Goal: Task Accomplishment & Management: Manage account settings

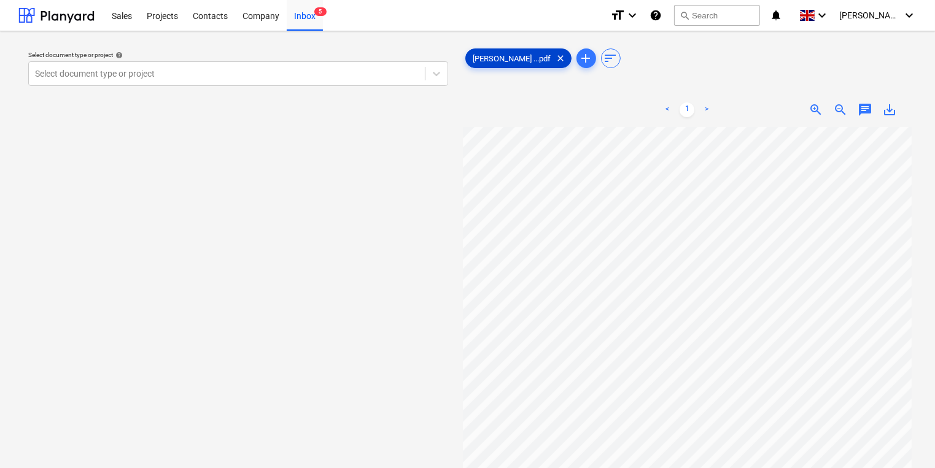
drag, startPoint x: 491, startPoint y: 62, endPoint x: -236, endPoint y: 204, distance: 740.8
click at [0, 204] on html "Sales Projects Contacts Company Inbox 5 format_size keyboard_arrow_down help se…" at bounding box center [467, 234] width 935 height 468
click at [305, 18] on div "Inbox 5" at bounding box center [305, 14] width 36 height 31
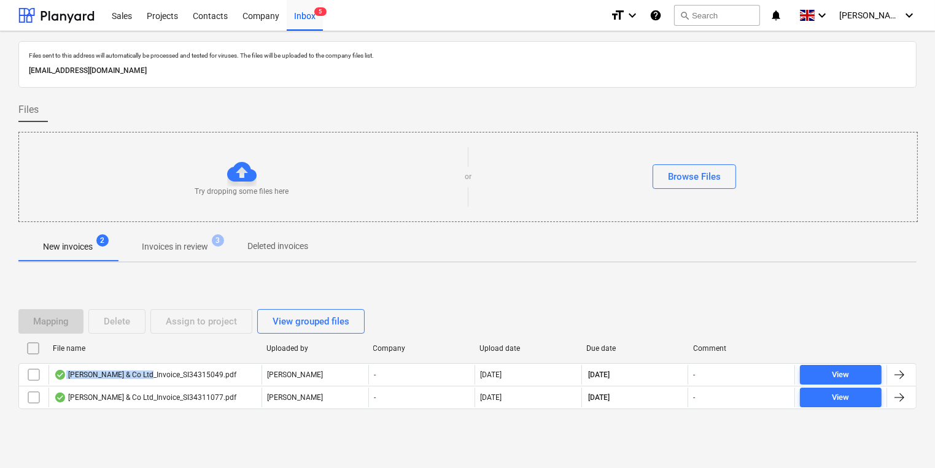
drag, startPoint x: 146, startPoint y: 371, endPoint x: -82, endPoint y: 355, distance: 227.8
click at [0, 355] on html "Sales Projects Contacts Company Inbox 5 format_size keyboard_arrow_down help se…" at bounding box center [467, 234] width 935 height 468
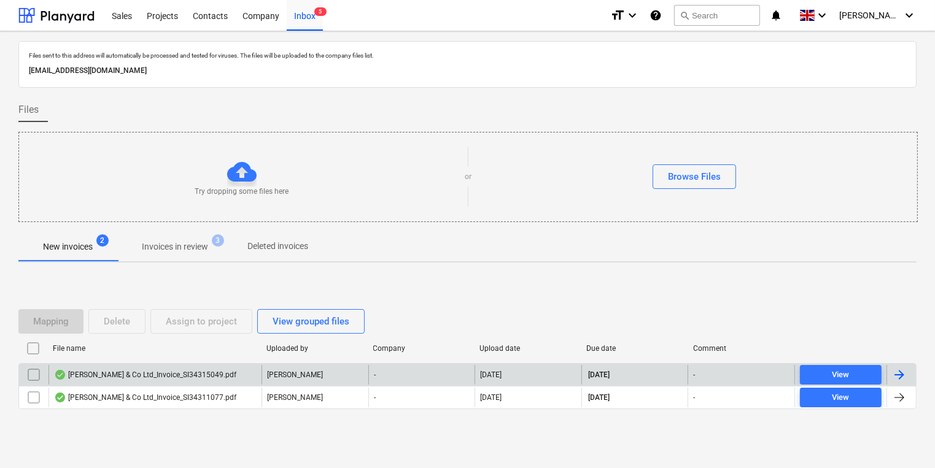
click at [313, 373] on div "[PERSON_NAME]" at bounding box center [315, 375] width 107 height 20
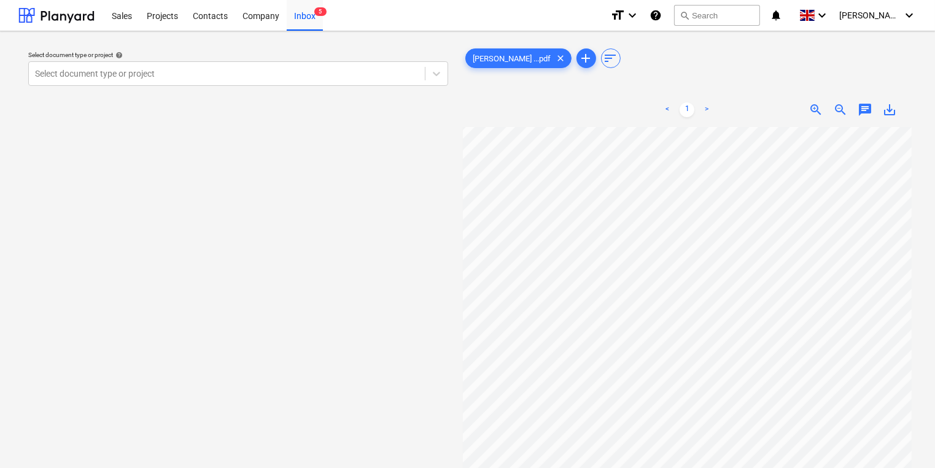
scroll to position [0, 14]
click at [0, 297] on html "Sales Projects Contacts Company Inbox 5 format_size keyboard_arrow_down help se…" at bounding box center [467, 234] width 935 height 468
drag, startPoint x: 521, startPoint y: 70, endPoint x: 523, endPoint y: 61, distance: 8.9
click at [526, 83] on div "[PERSON_NAME] ...pdf clear add sort < 1 > zoom_in zoom_out chat 0 save_alt" at bounding box center [687, 303] width 449 height 515
click at [338, 167] on div "Select document type or project help Select document type or project" at bounding box center [238, 303] width 440 height 525
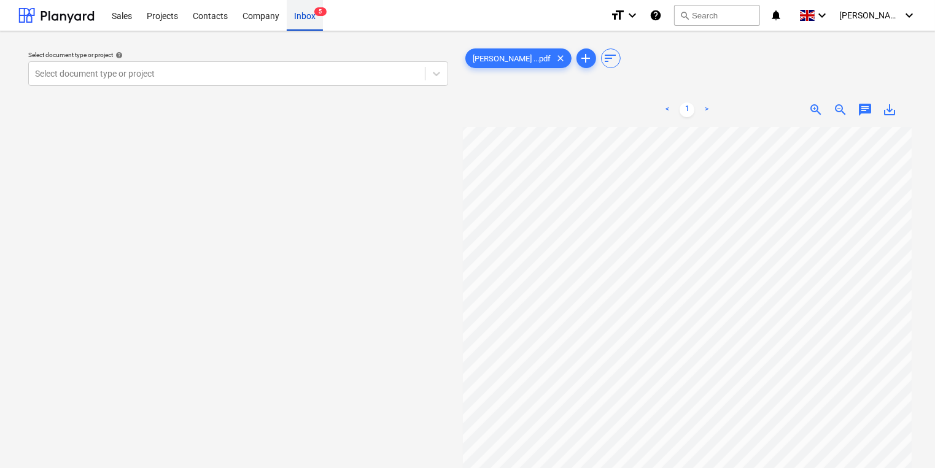
click at [311, 29] on div "Inbox 5" at bounding box center [305, 14] width 36 height 31
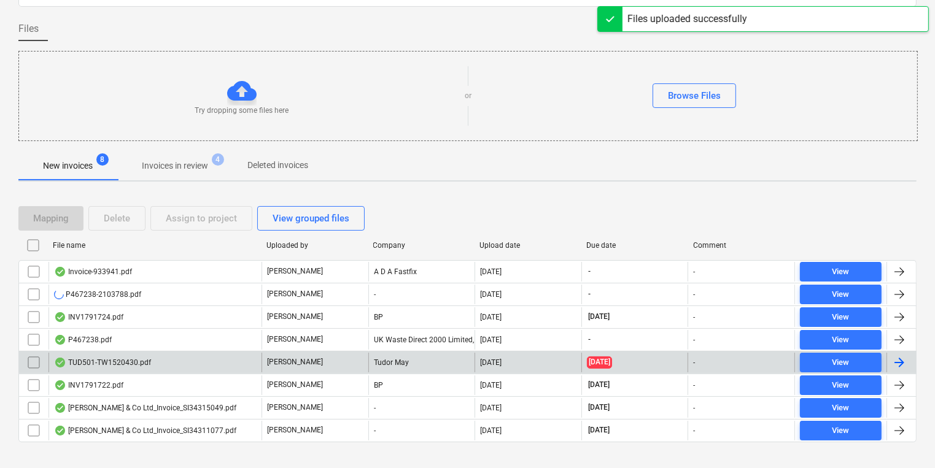
scroll to position [97, 0]
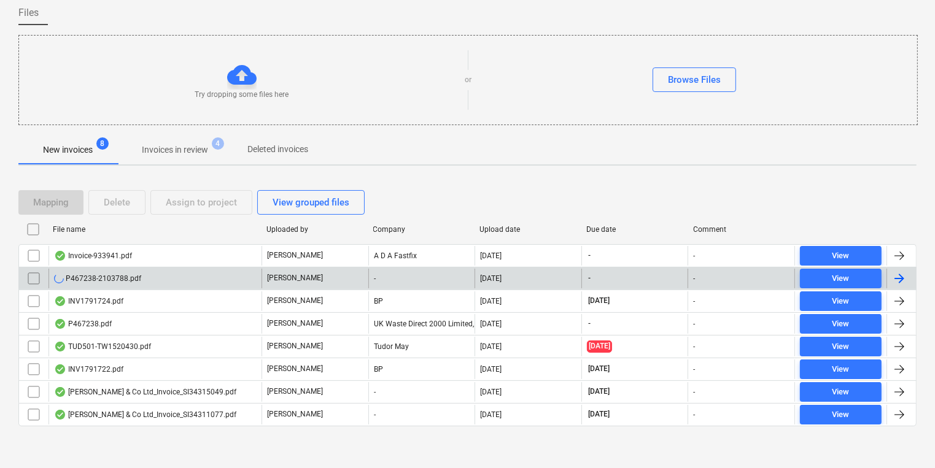
click at [169, 279] on div "P467238-2103788.pdf" at bounding box center [155, 279] width 213 height 20
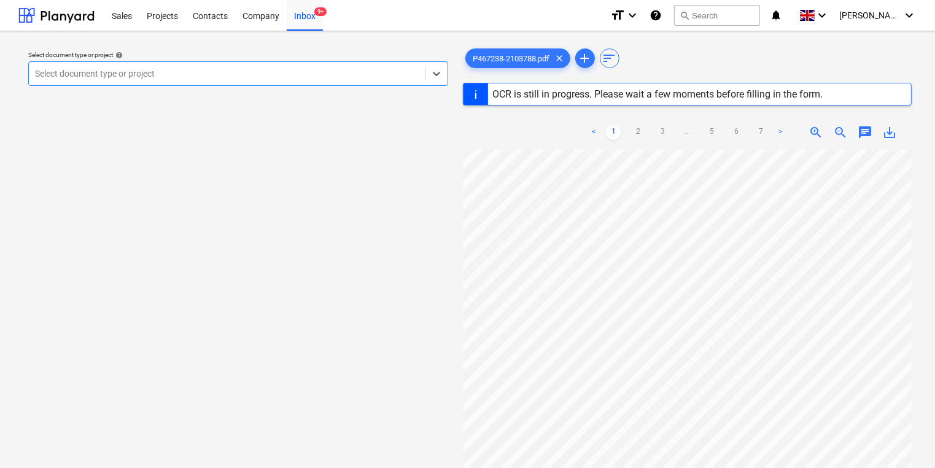
scroll to position [25, 0]
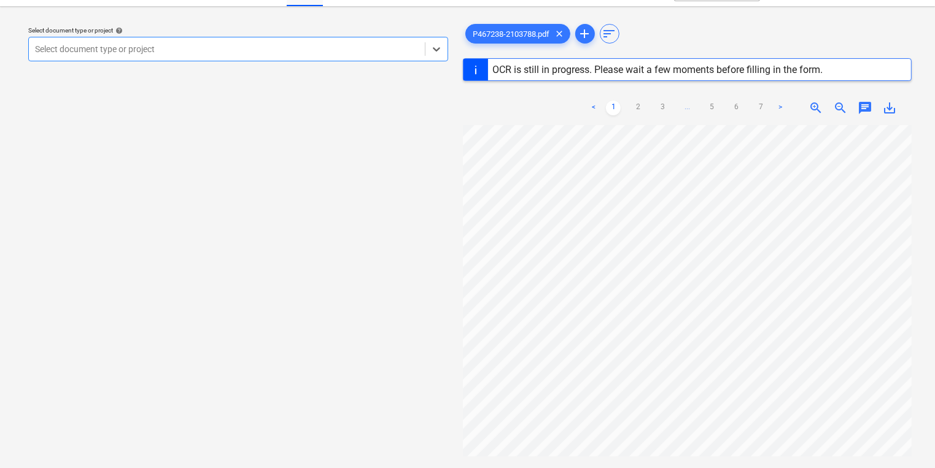
scroll to position [97, 0]
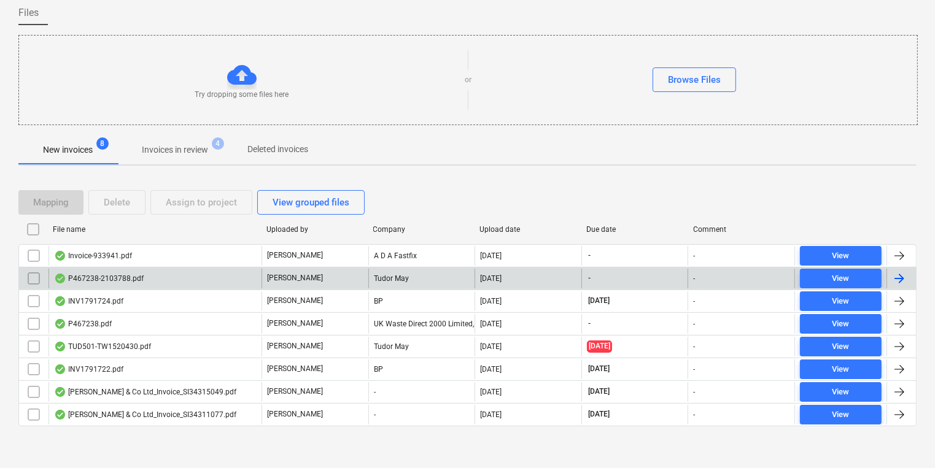
click at [34, 274] on input "checkbox" at bounding box center [34, 279] width 20 height 20
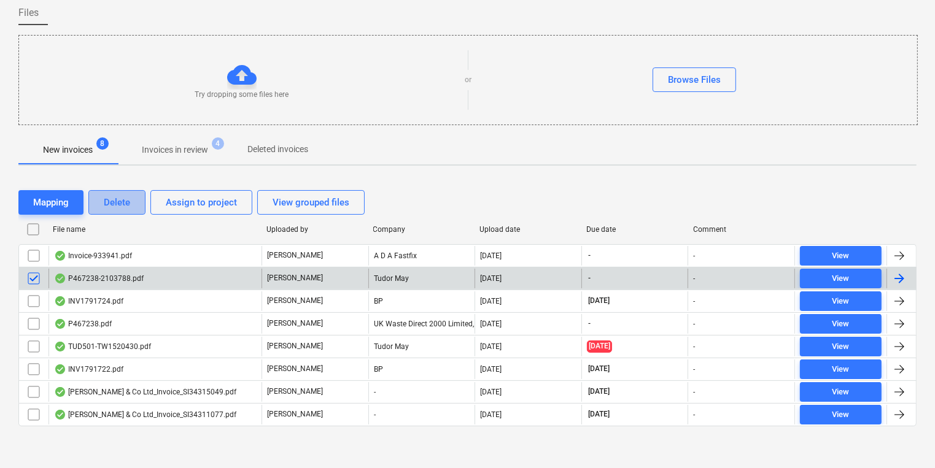
click at [122, 212] on button "Delete" at bounding box center [116, 202] width 57 height 25
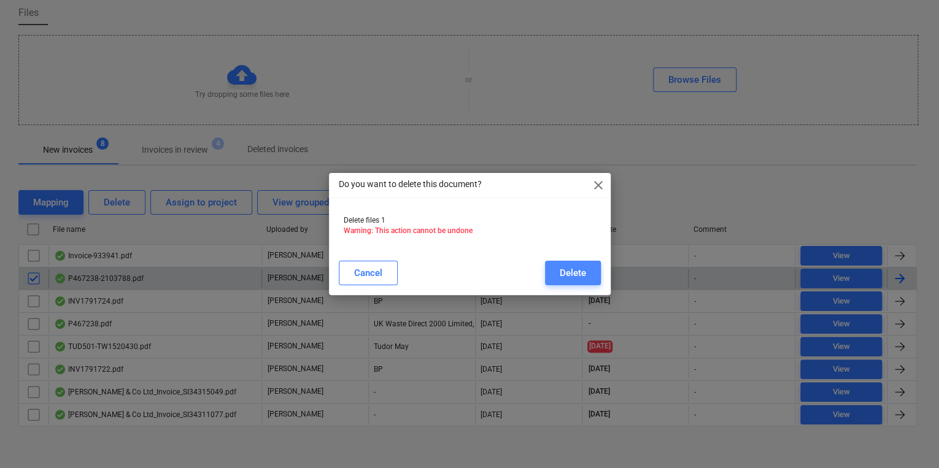
click at [578, 279] on div "Delete" at bounding box center [573, 273] width 26 height 16
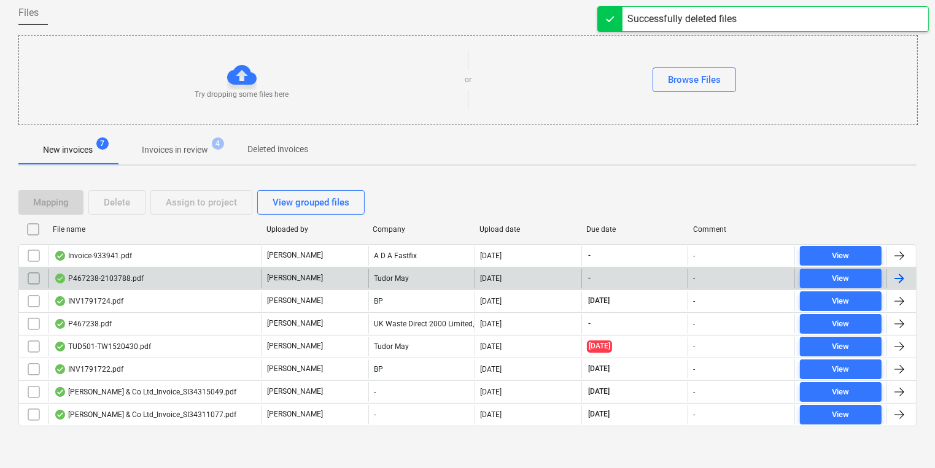
scroll to position [74, 0]
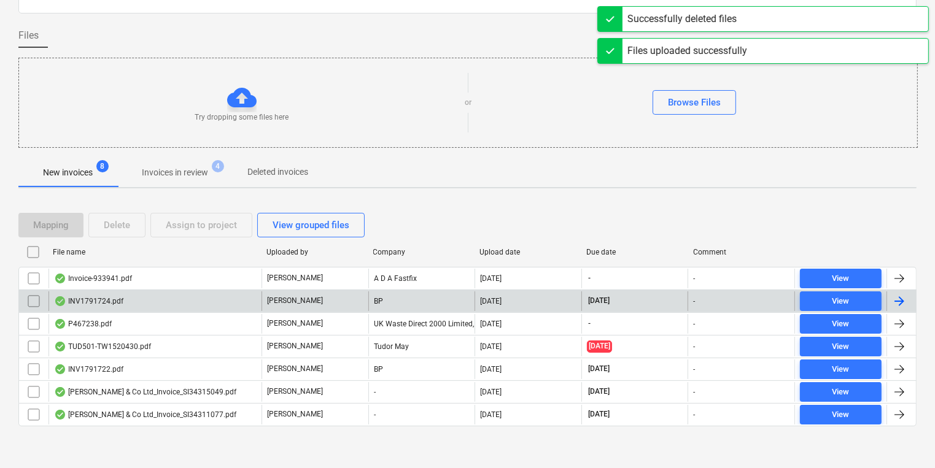
scroll to position [97, 0]
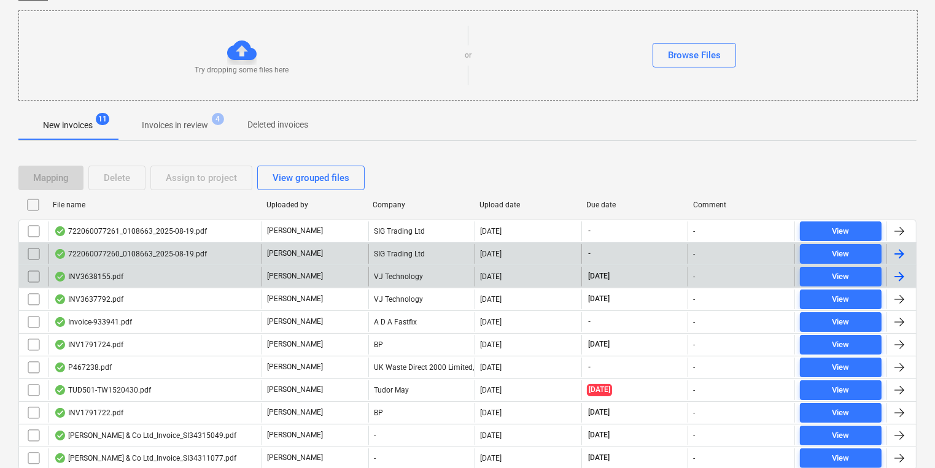
scroll to position [165, 0]
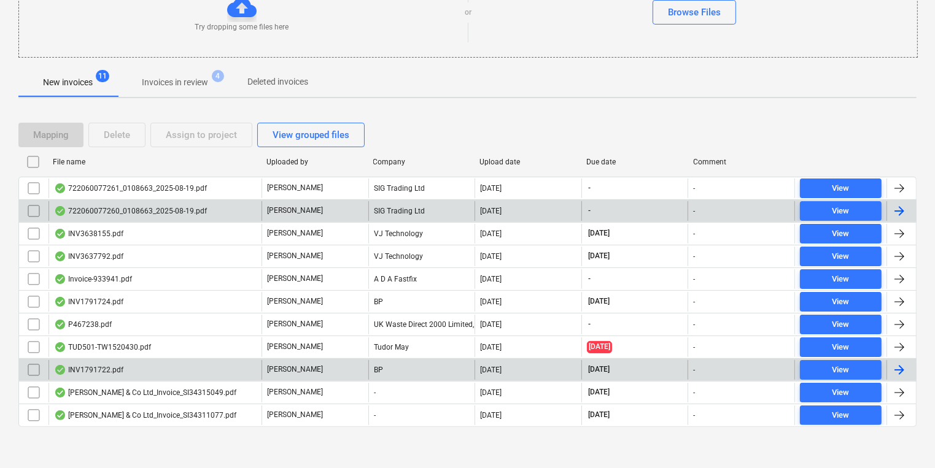
click at [161, 364] on div "INV1791722.pdf" at bounding box center [155, 370] width 213 height 20
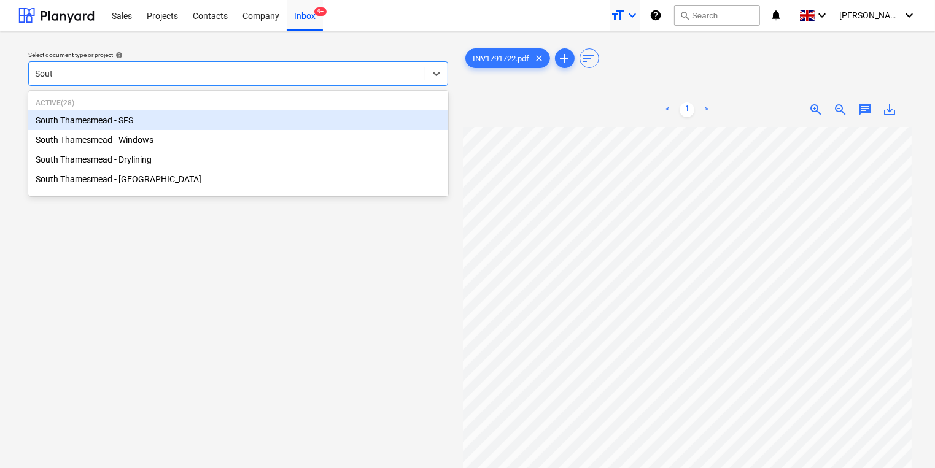
type input "South"
click at [104, 120] on div "South Thamesmead - SFS" at bounding box center [238, 121] width 420 height 20
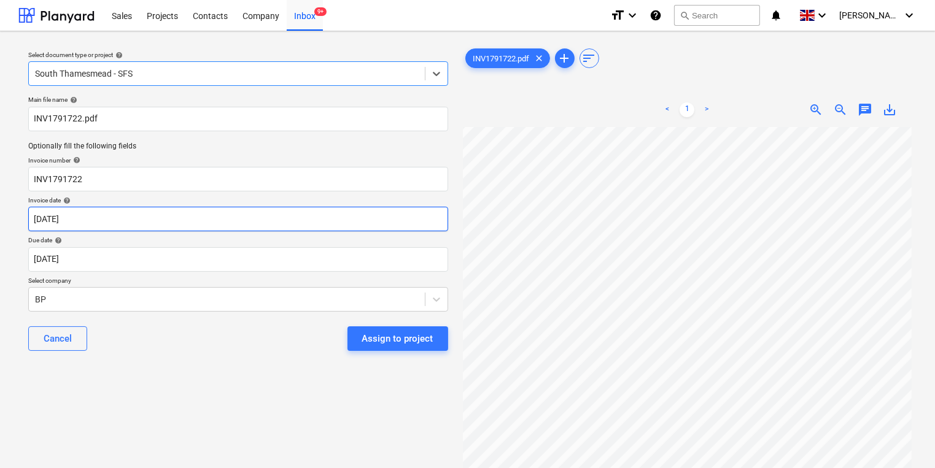
scroll to position [98, 0]
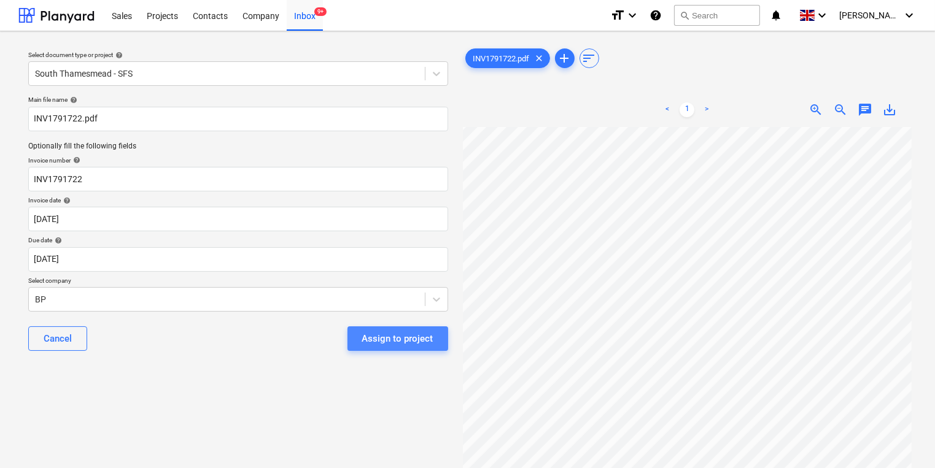
click at [433, 341] on button "Assign to project" at bounding box center [398, 339] width 101 height 25
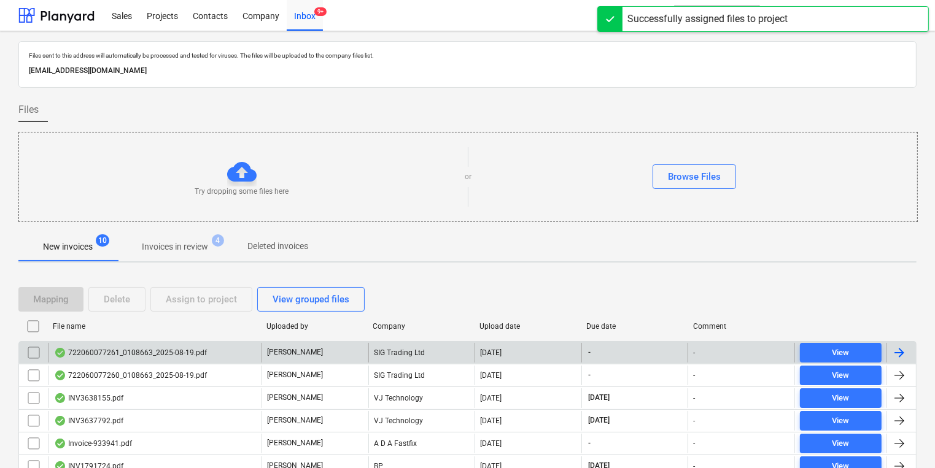
click at [183, 344] on div "722060077261_0108663_2025-08-19.pdf" at bounding box center [155, 353] width 213 height 20
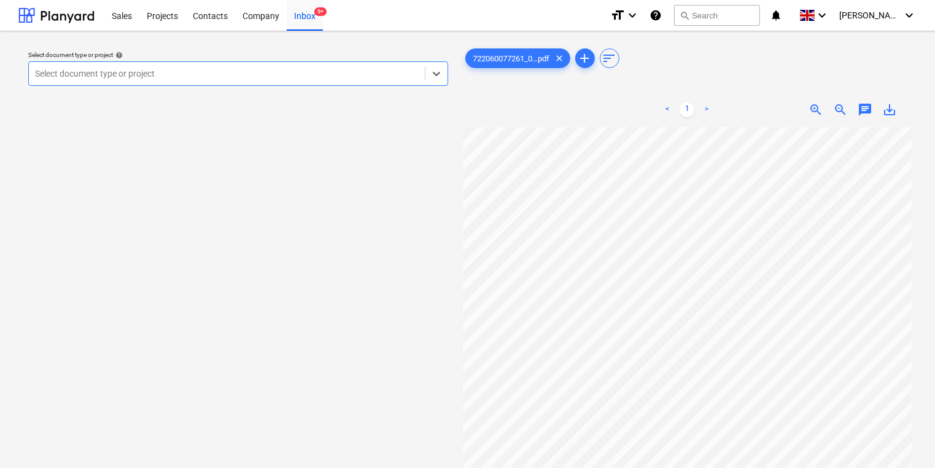
scroll to position [49, 0]
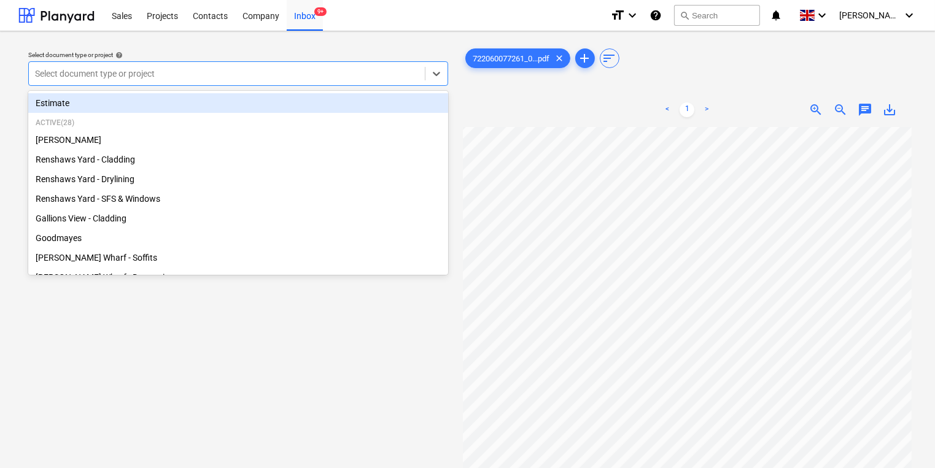
click at [192, 74] on div at bounding box center [227, 74] width 384 height 12
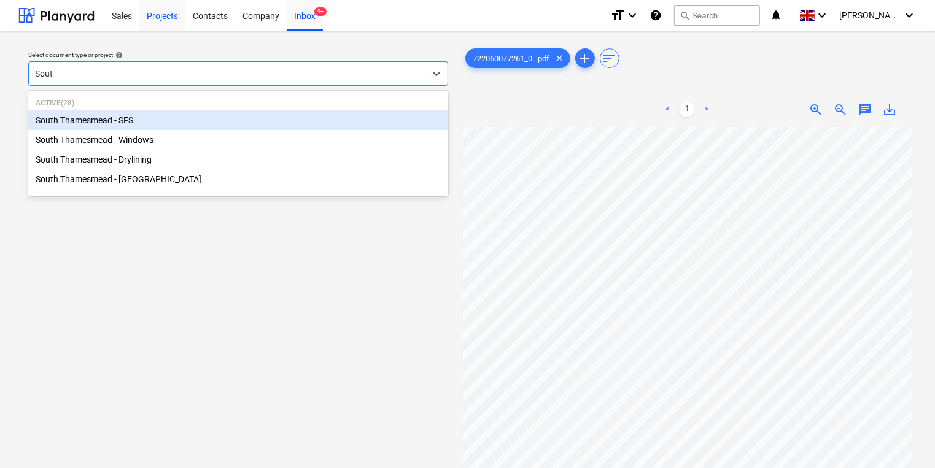
type input "South"
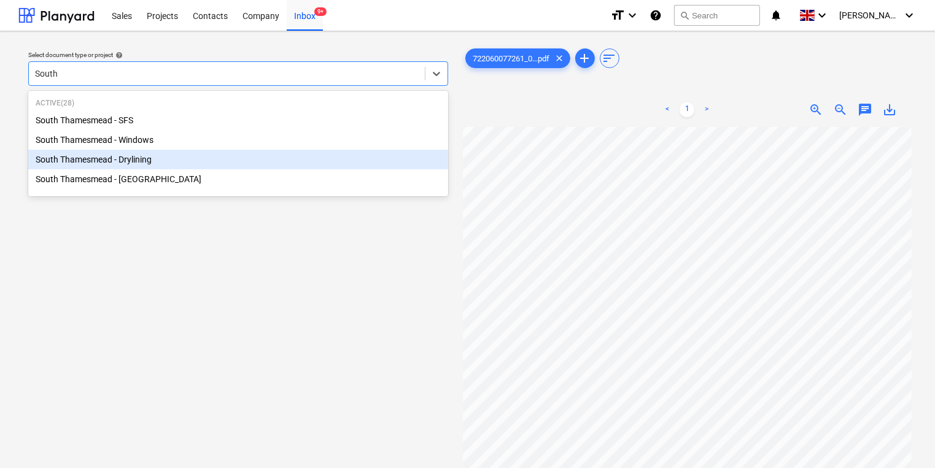
click at [144, 163] on div "South Thamesmead - Drylining" at bounding box center [238, 160] width 420 height 20
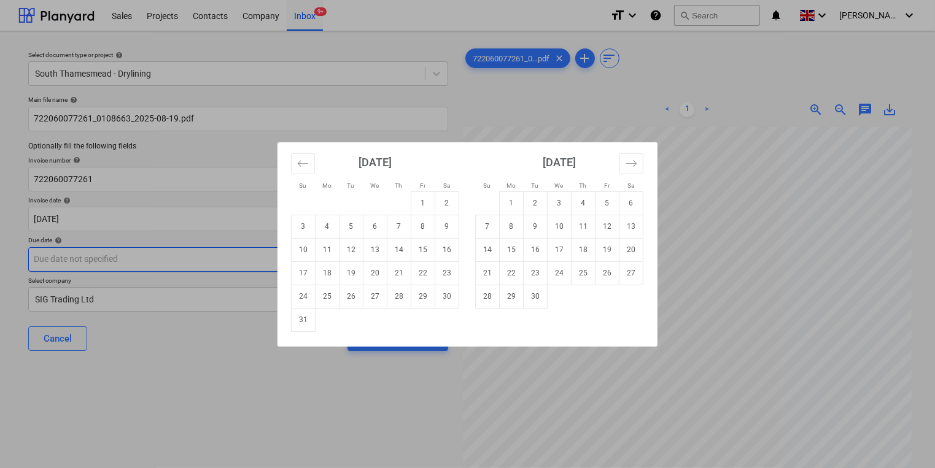
click at [250, 255] on body "Sales Projects Contacts Company Inbox 9+ format_size keyboard_arrow_down help s…" at bounding box center [467, 234] width 935 height 468
click at [562, 253] on td "17" at bounding box center [560, 249] width 24 height 23
type input "[DATE]"
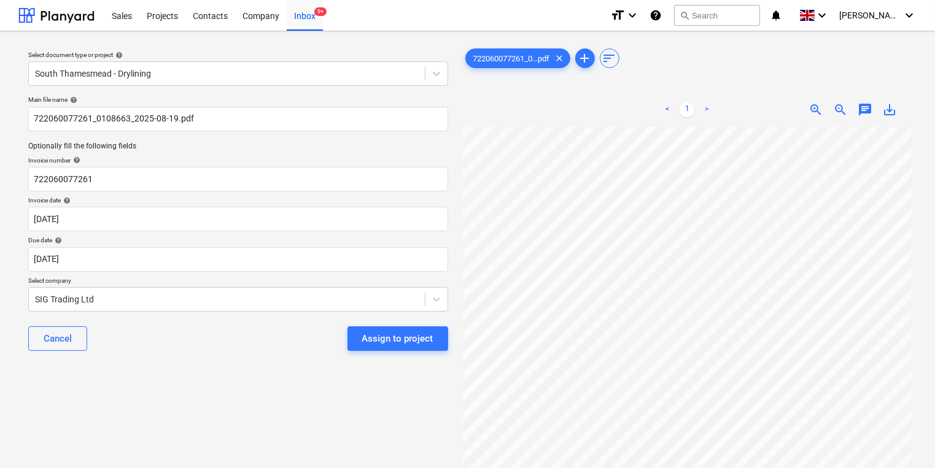
drag, startPoint x: 424, startPoint y: 347, endPoint x: 225, endPoint y: 388, distance: 203.7
click at [225, 388] on div "Select document type or project help South Thamesmead - Drylining Main file nam…" at bounding box center [238, 303] width 440 height 525
click at [415, 338] on div "Assign to project" at bounding box center [397, 339] width 71 height 16
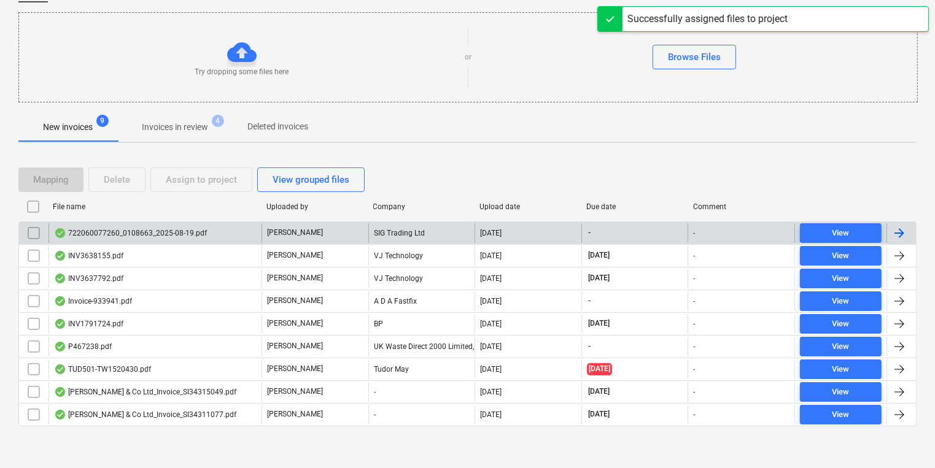
click at [262, 238] on div "[PERSON_NAME]" at bounding box center [315, 233] width 107 height 20
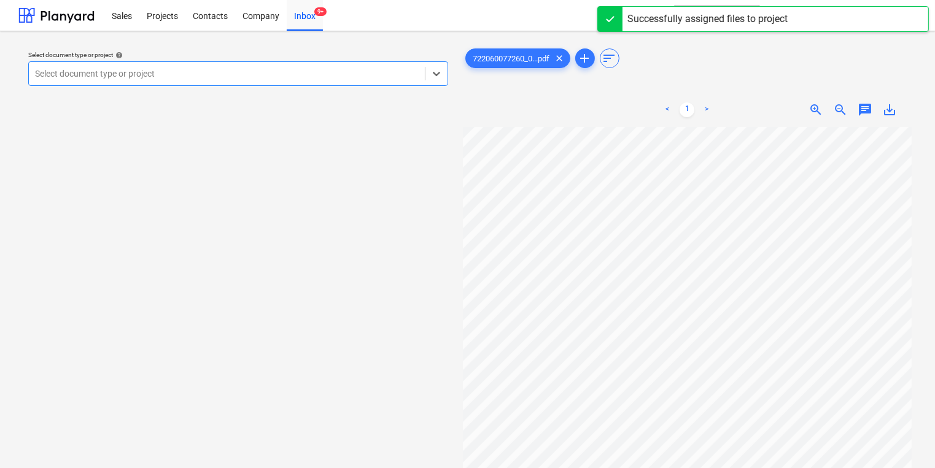
scroll to position [49, 0]
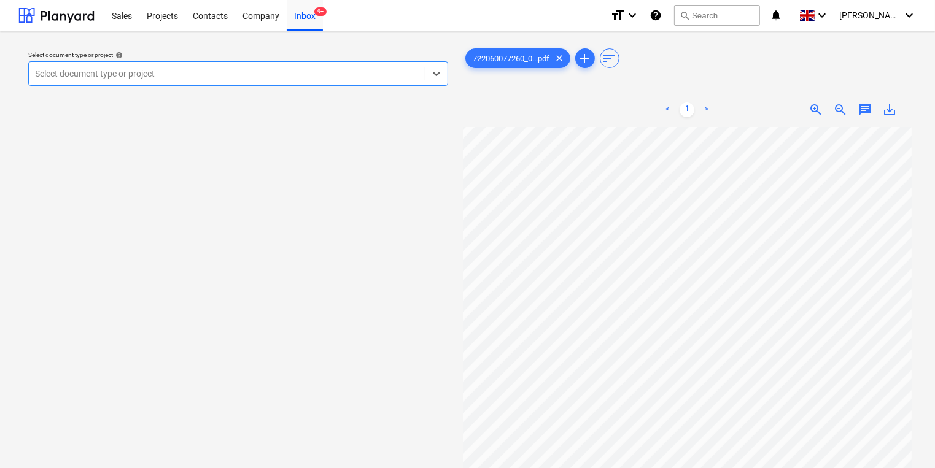
click at [293, 82] on div "Select document type or project" at bounding box center [227, 73] width 396 height 17
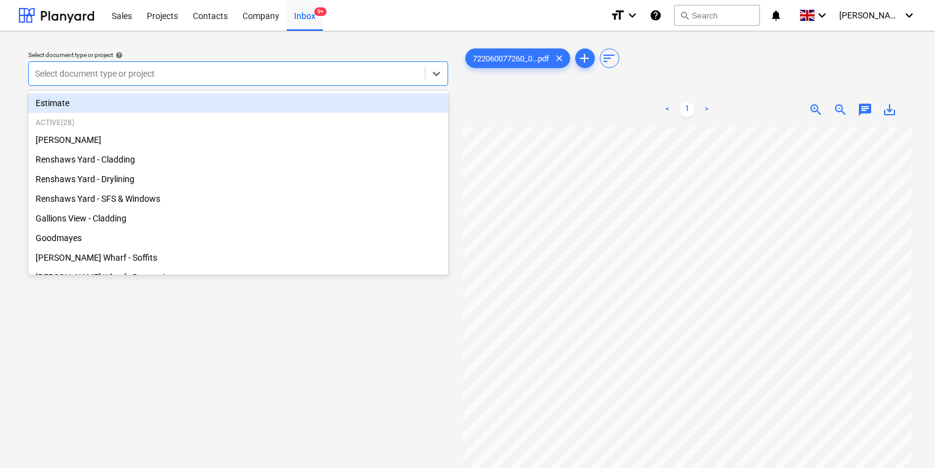
click at [297, 77] on div at bounding box center [227, 74] width 384 height 12
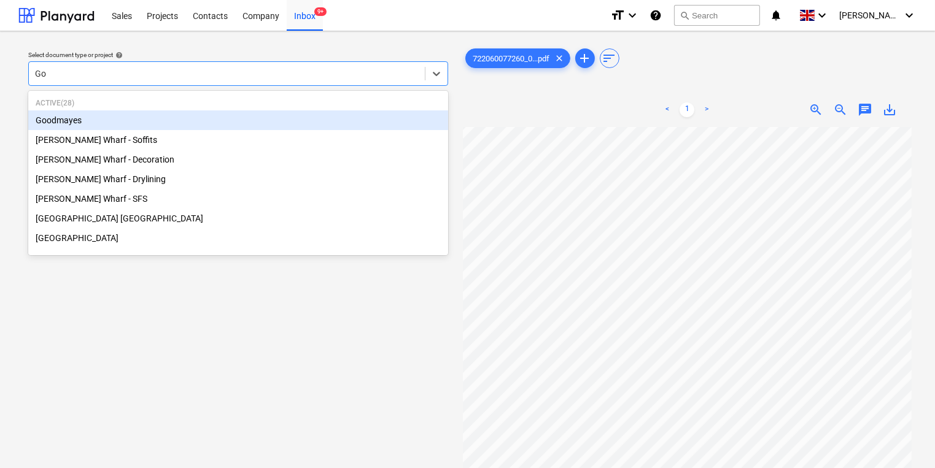
type input "Goo"
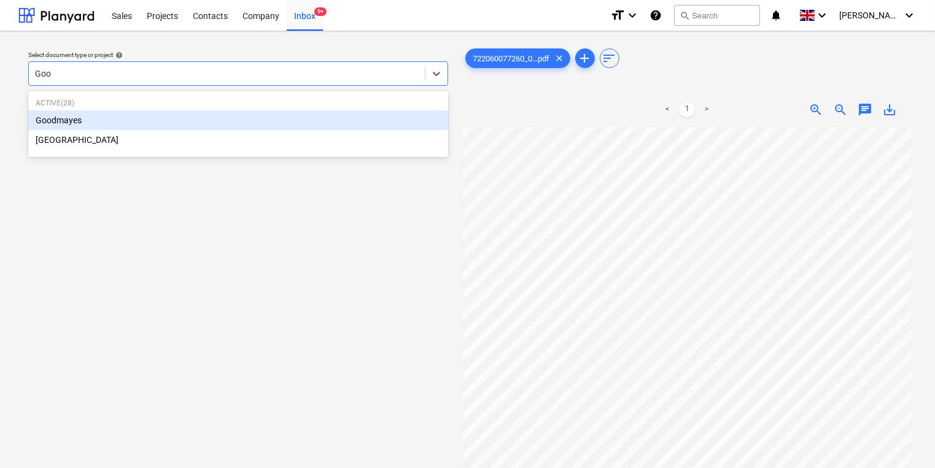
click at [278, 118] on div "Goodmayes" at bounding box center [238, 121] width 420 height 20
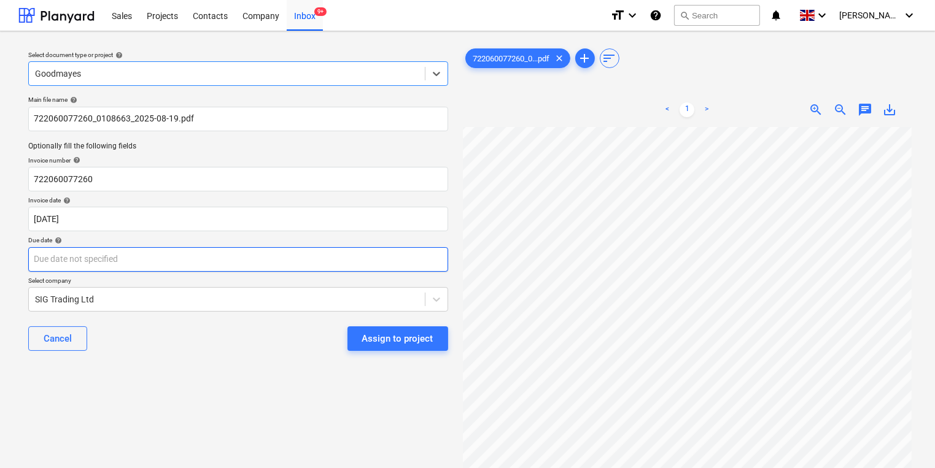
click at [282, 262] on body "Sales Projects Contacts Company Inbox 9+ format_size keyboard_arrow_down help s…" at bounding box center [467, 234] width 935 height 468
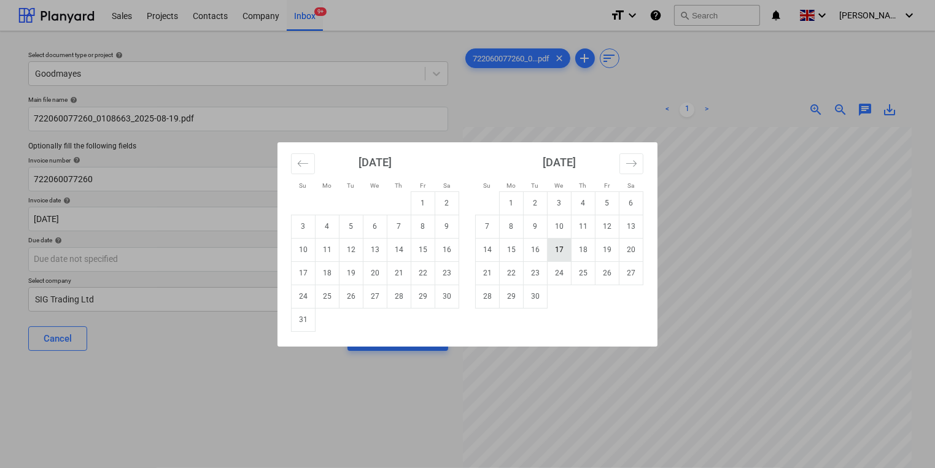
click at [551, 243] on td "17" at bounding box center [560, 249] width 24 height 23
type input "[DATE]"
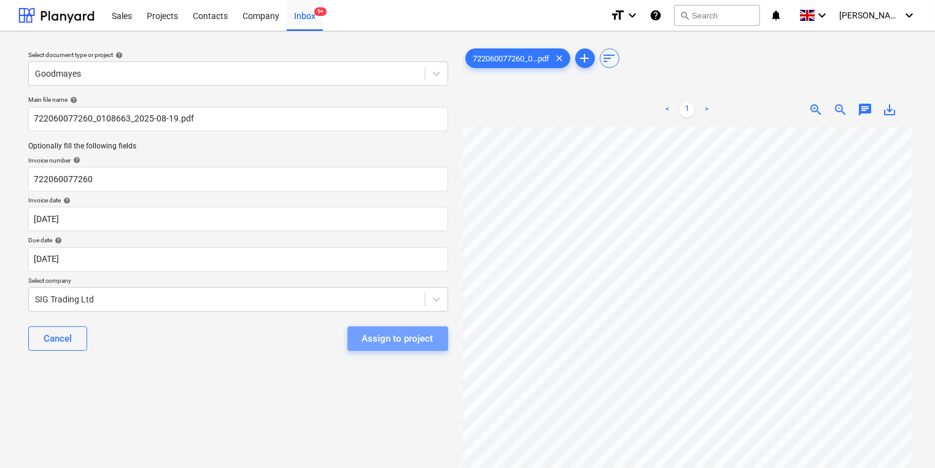
click at [417, 332] on div "Assign to project" at bounding box center [397, 339] width 71 height 16
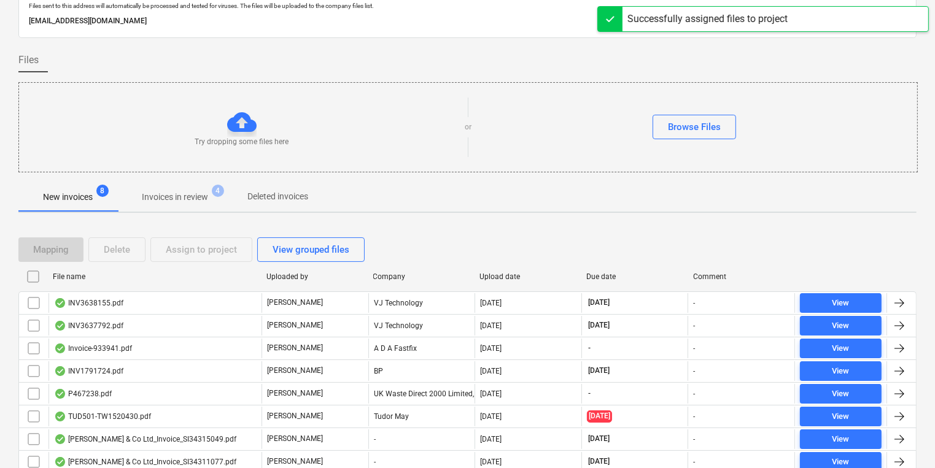
scroll to position [97, 0]
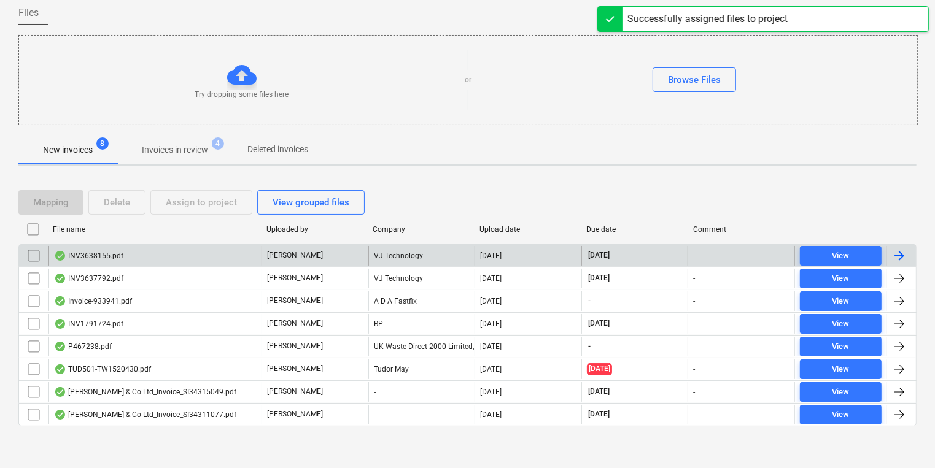
click at [240, 244] on div "INV3638155.pdf C. [PERSON_NAME] Technology [DATE] [DATE] - View" at bounding box center [467, 255] width 898 height 23
click at [243, 250] on div "INV3638155.pdf" at bounding box center [155, 256] width 213 height 20
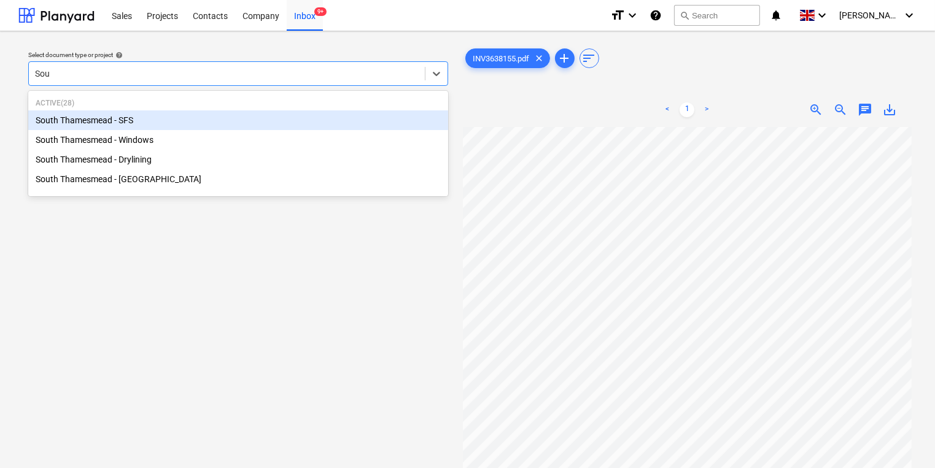
type input "Sout"
click at [420, 118] on div "South Thamesmead - SFS" at bounding box center [238, 121] width 420 height 20
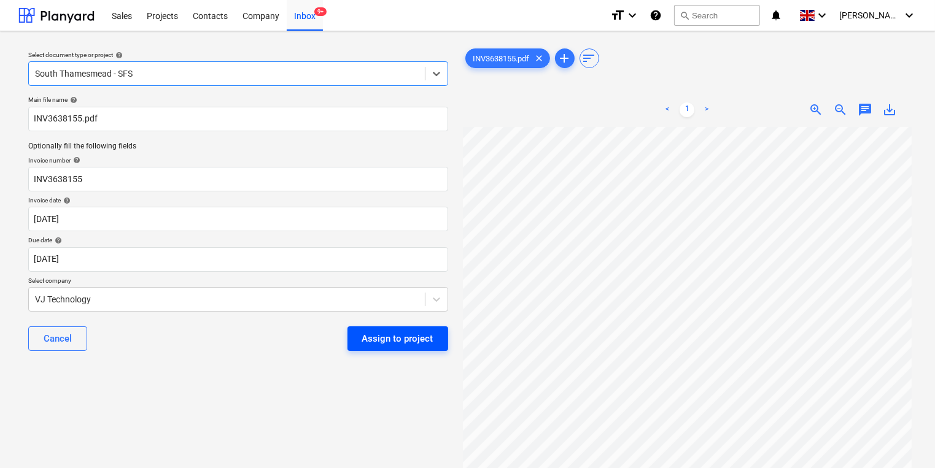
click at [374, 332] on div "Assign to project" at bounding box center [397, 339] width 71 height 16
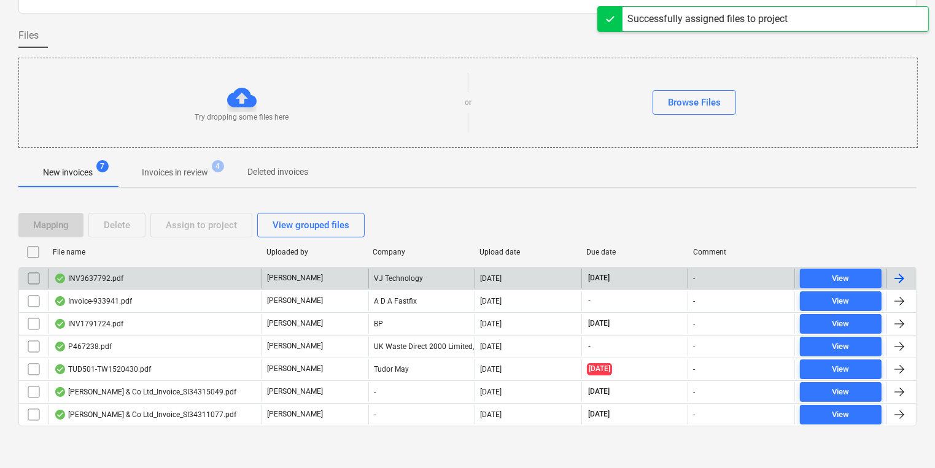
click at [352, 281] on div "[PERSON_NAME]" at bounding box center [315, 279] width 107 height 20
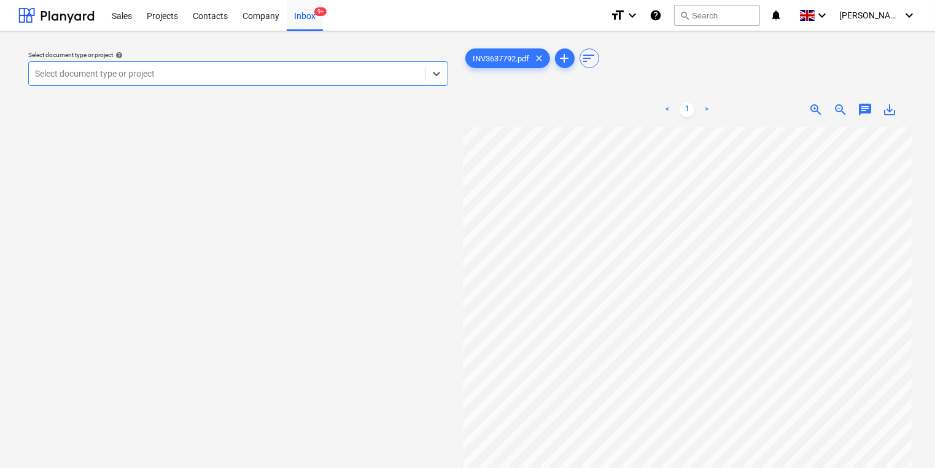
click at [354, 74] on div at bounding box center [227, 74] width 384 height 12
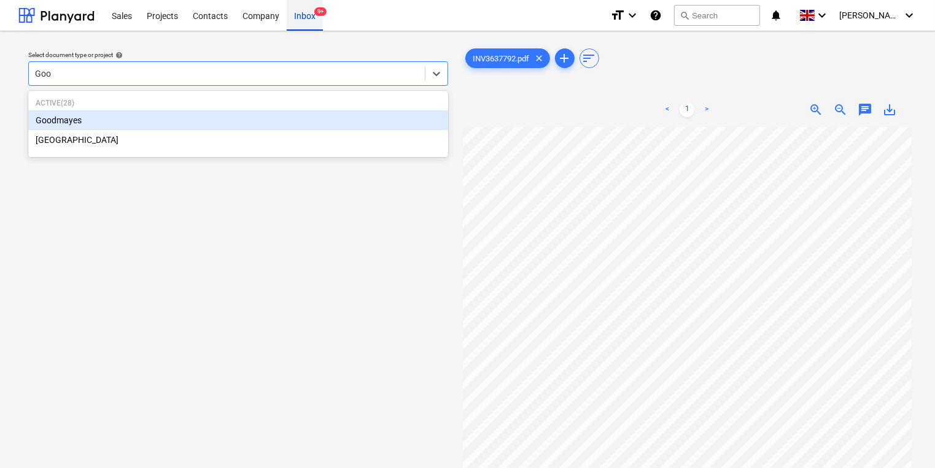
type input "Good"
click at [363, 117] on div "Goodmayes" at bounding box center [238, 121] width 420 height 20
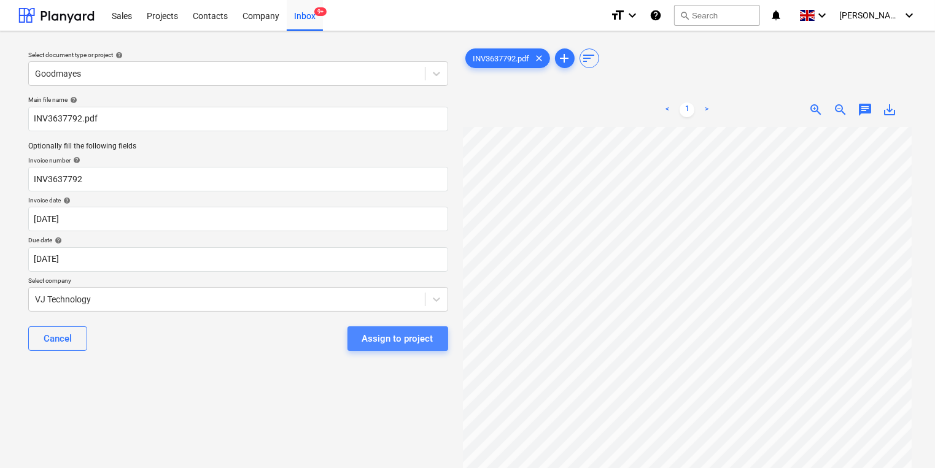
click at [417, 343] on div "Assign to project" at bounding box center [397, 339] width 71 height 16
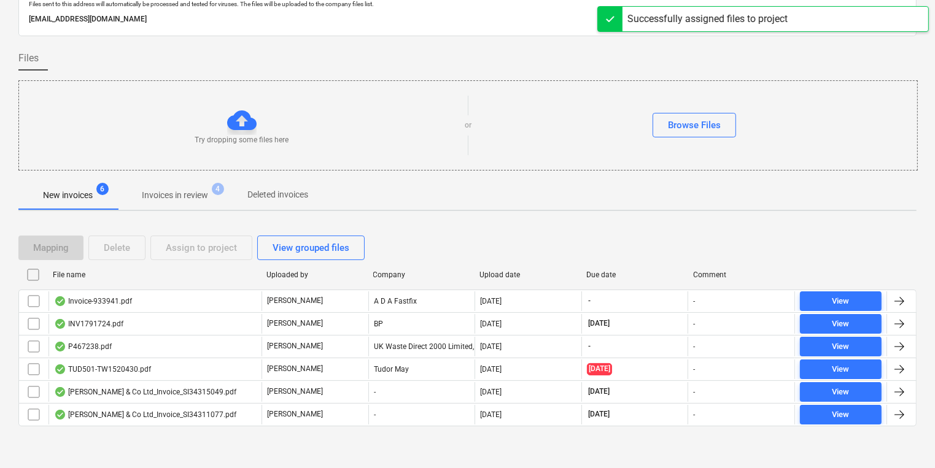
click at [368, 285] on div "File name Uploaded by Company Upload date Due date Comment" at bounding box center [467, 277] width 898 height 25
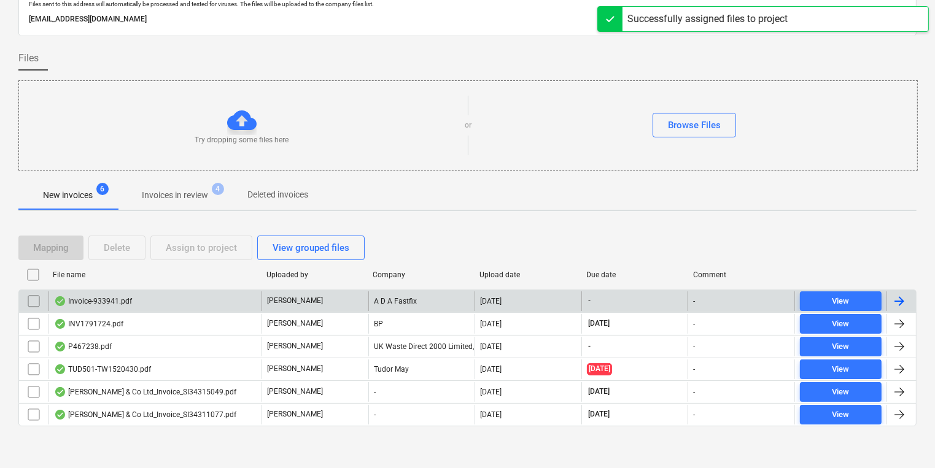
click at [371, 305] on div "A D A Fastfix" at bounding box center [421, 302] width 107 height 20
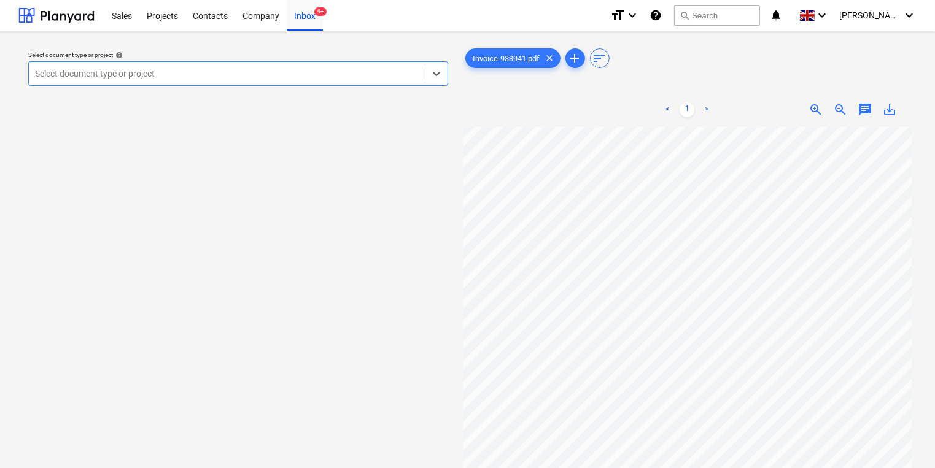
scroll to position [98, 0]
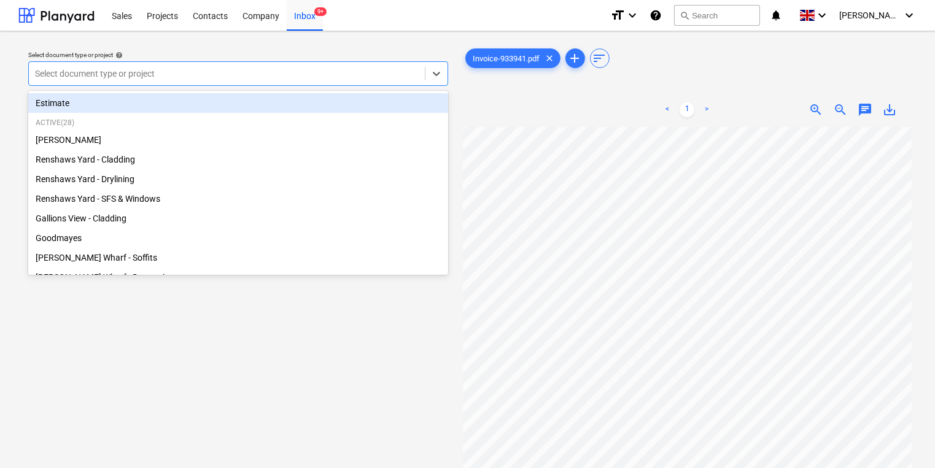
click at [163, 83] on div "Select document type or project" at bounding box center [238, 73] width 420 height 25
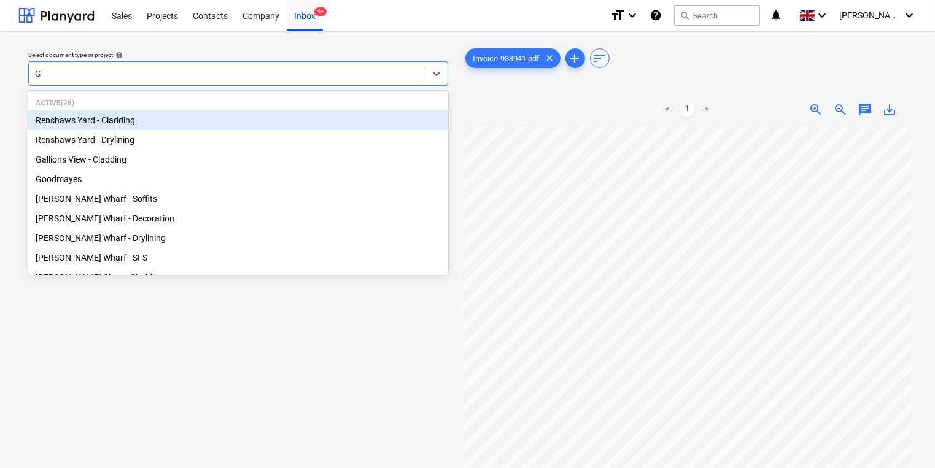
type input "Gr"
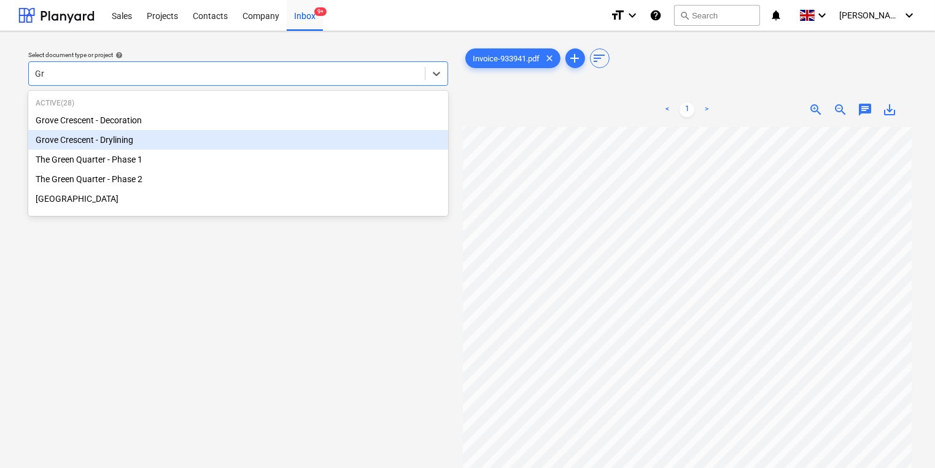
click at [166, 139] on div "Grove Crescent - Drylining" at bounding box center [238, 140] width 420 height 20
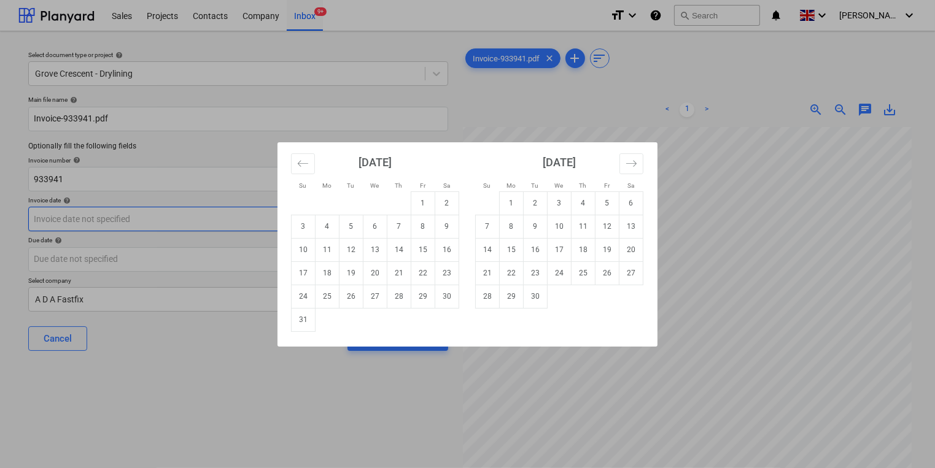
click at [174, 220] on body "Sales Projects Contacts Company Inbox 9+ format_size keyboard_arrow_down help s…" at bounding box center [467, 234] width 935 height 468
click at [369, 270] on td "20" at bounding box center [375, 273] width 24 height 23
type input "[DATE]"
click at [367, 265] on body "Sales Projects Contacts Company Inbox 9+ format_size keyboard_arrow_down help s…" at bounding box center [467, 234] width 935 height 468
click at [614, 247] on td "19" at bounding box center [608, 249] width 24 height 23
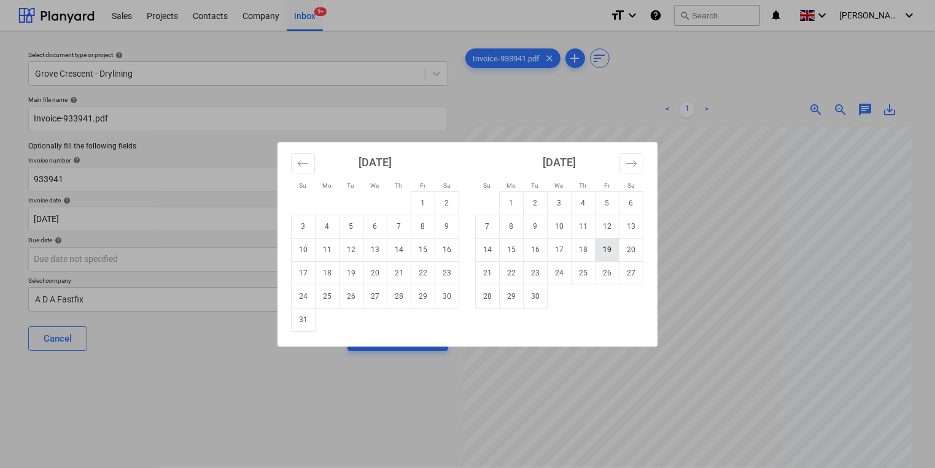
type input "[DATE]"
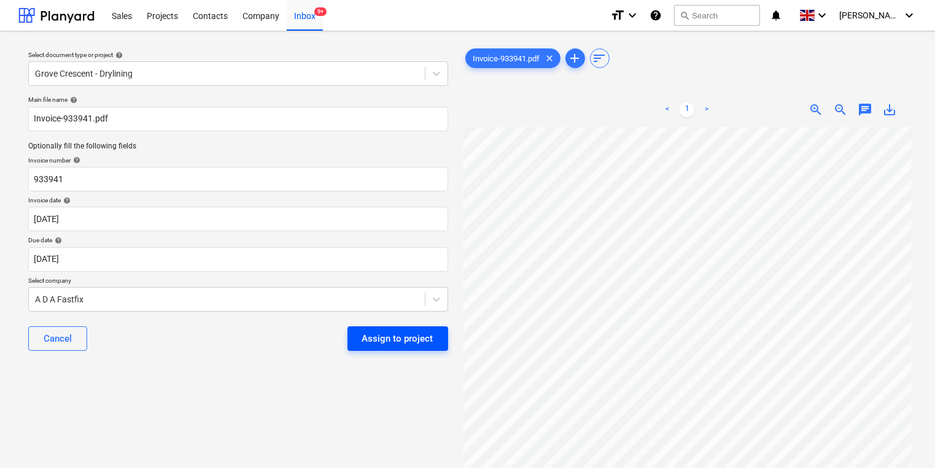
click at [386, 330] on button "Assign to project" at bounding box center [398, 339] width 101 height 25
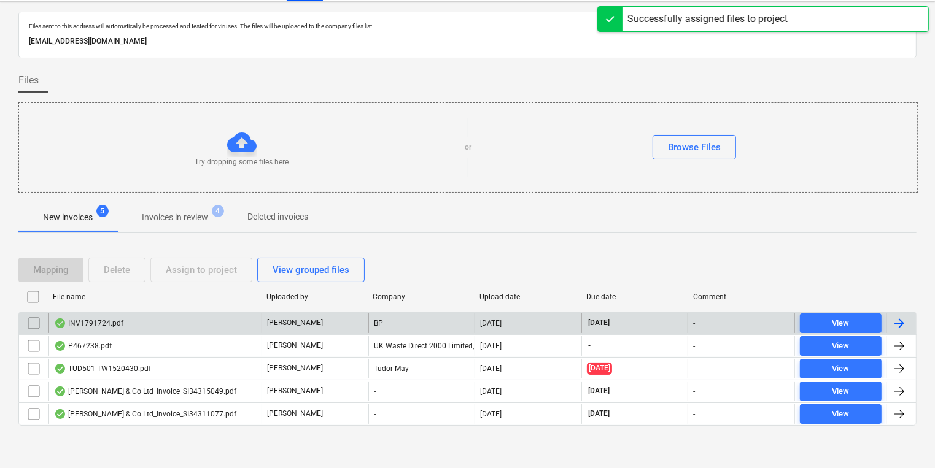
click at [387, 316] on div "BP" at bounding box center [421, 324] width 107 height 20
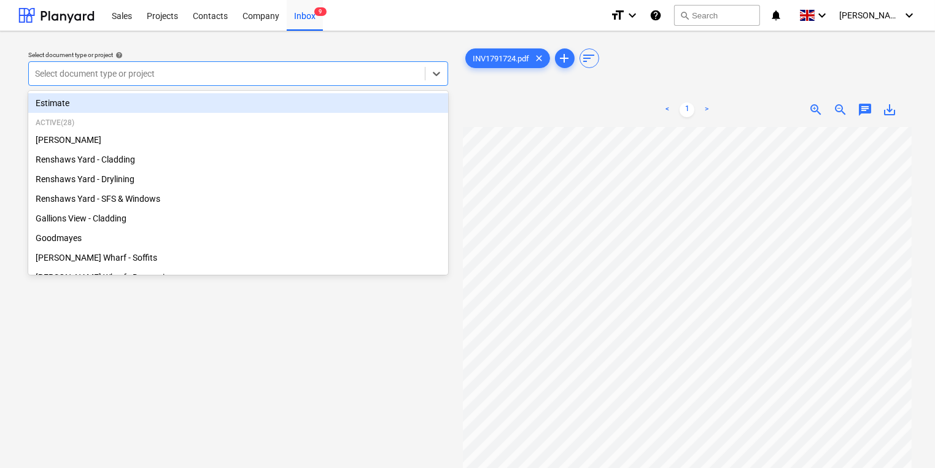
click at [257, 76] on div at bounding box center [227, 74] width 384 height 12
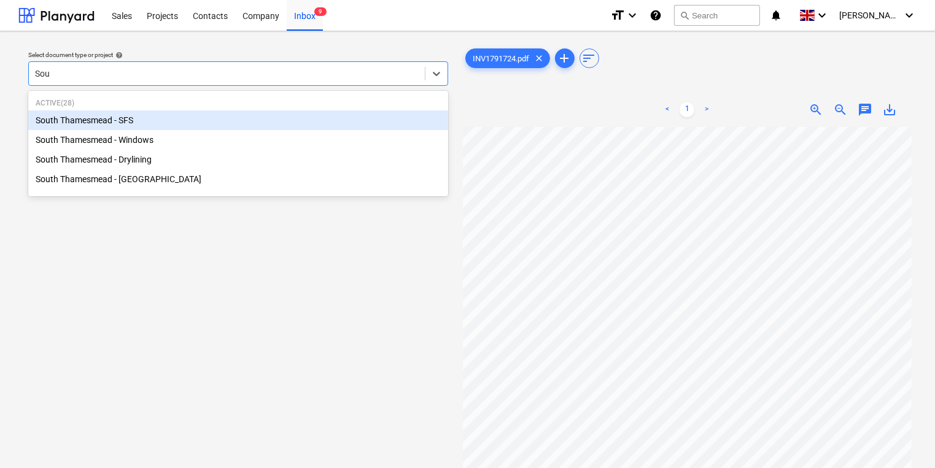
type input "Sout"
click at [163, 121] on div "South Thamesmead - SFS" at bounding box center [238, 121] width 420 height 20
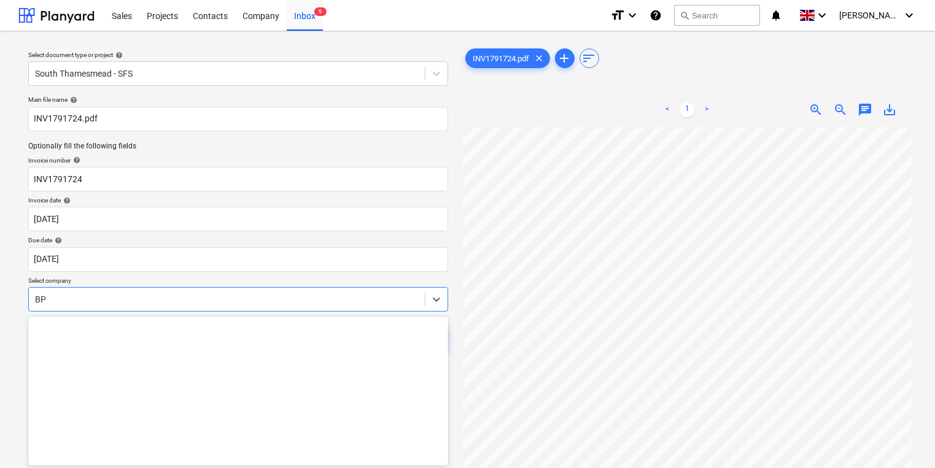
scroll to position [36, 0]
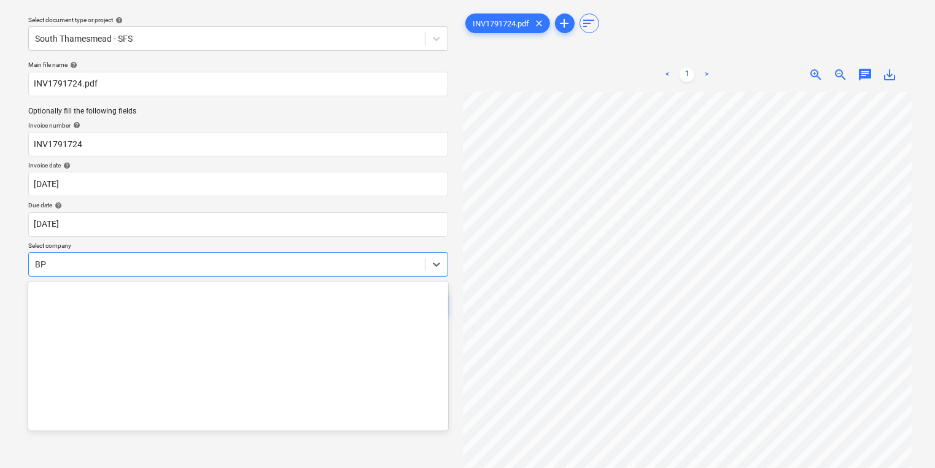
click at [175, 295] on body "Sales Projects Contacts Company Inbox 9 format_size keyboard_arrow_down help se…" at bounding box center [467, 199] width 935 height 468
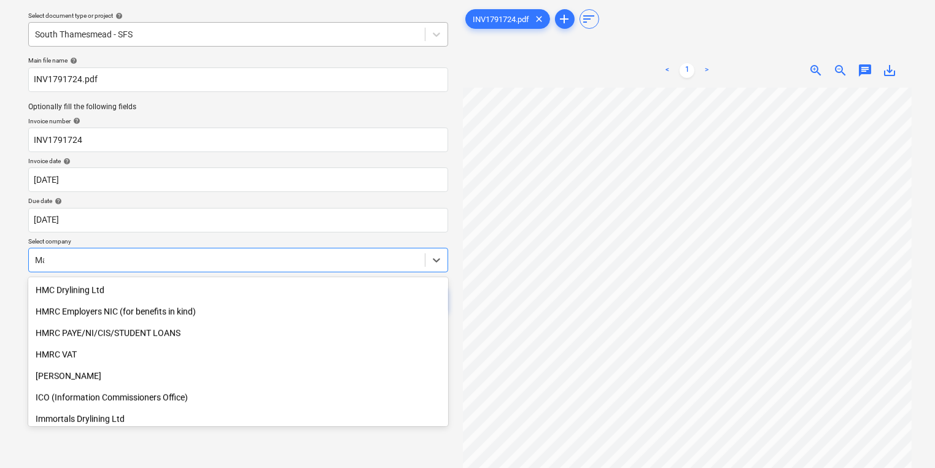
scroll to position [992, 0]
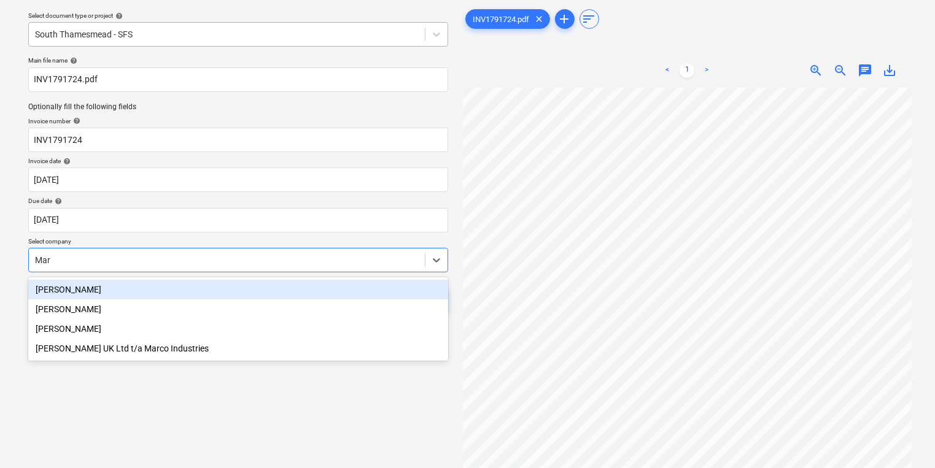
type input "[PERSON_NAME]"
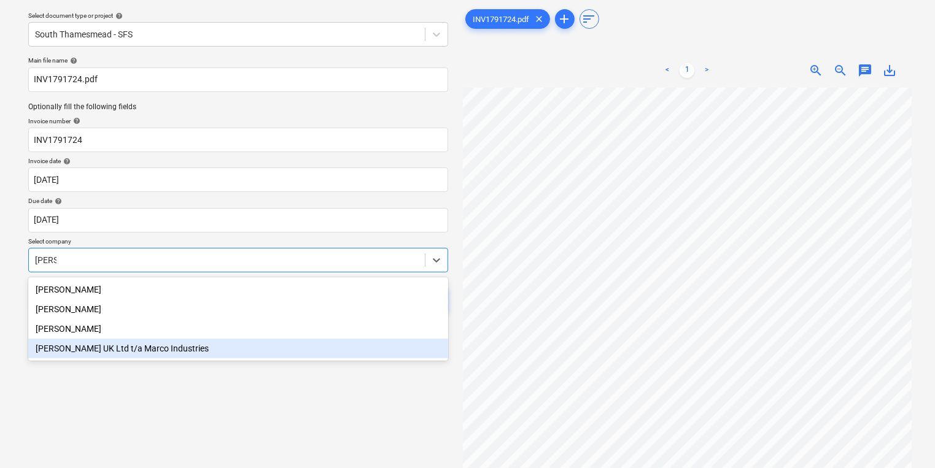
click at [148, 349] on div "[PERSON_NAME] UK Ltd t/a Marco Industries" at bounding box center [238, 349] width 420 height 20
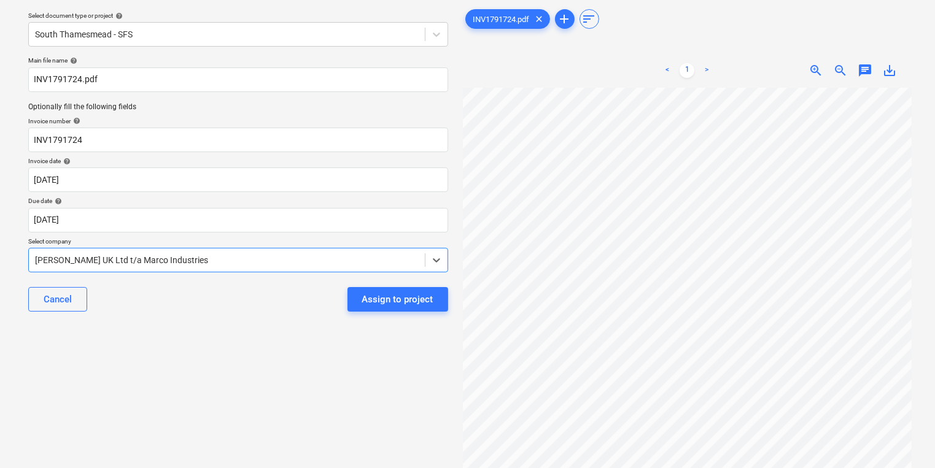
click at [150, 345] on div "Select document type or project help South Thamesmead - SFS Main file name help…" at bounding box center [238, 264] width 440 height 525
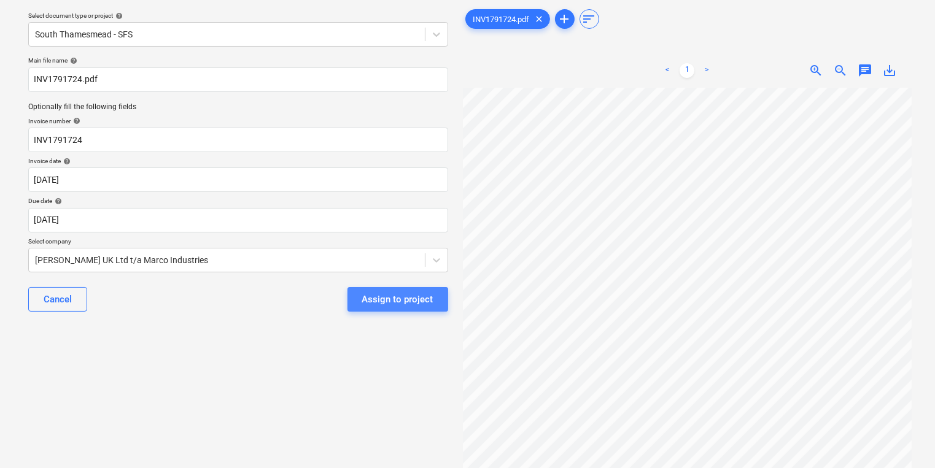
click at [408, 297] on div "Assign to project" at bounding box center [397, 300] width 71 height 16
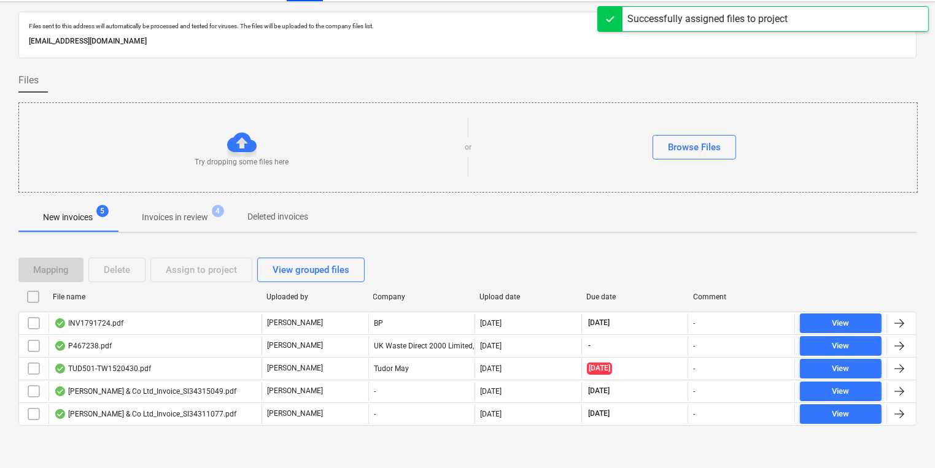
scroll to position [7, 0]
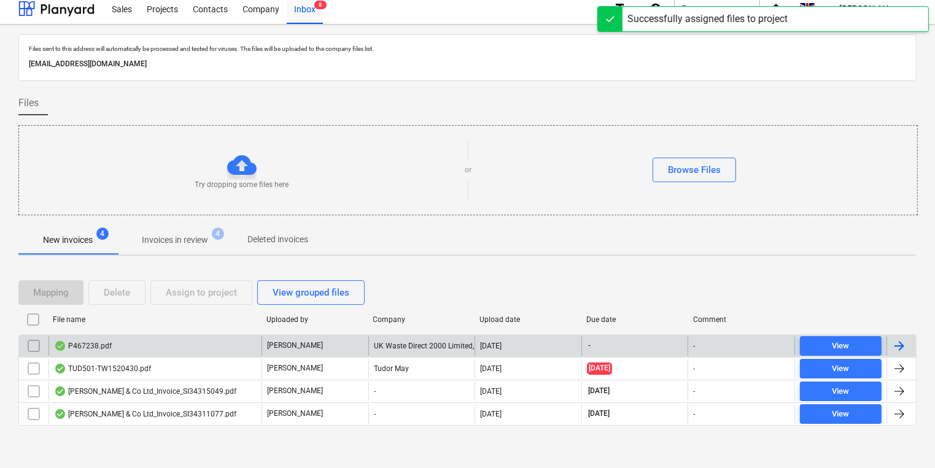
click at [339, 346] on div "[PERSON_NAME]" at bounding box center [315, 346] width 107 height 20
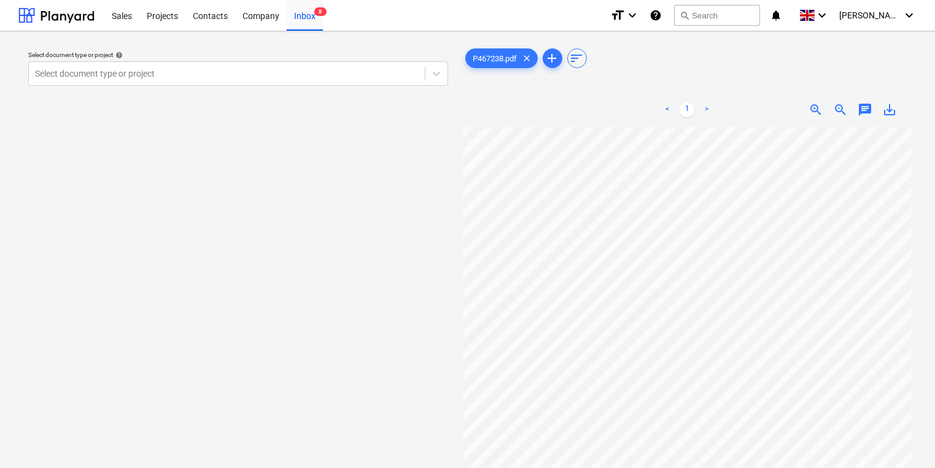
scroll to position [0, 14]
click at [264, 73] on div at bounding box center [227, 74] width 384 height 12
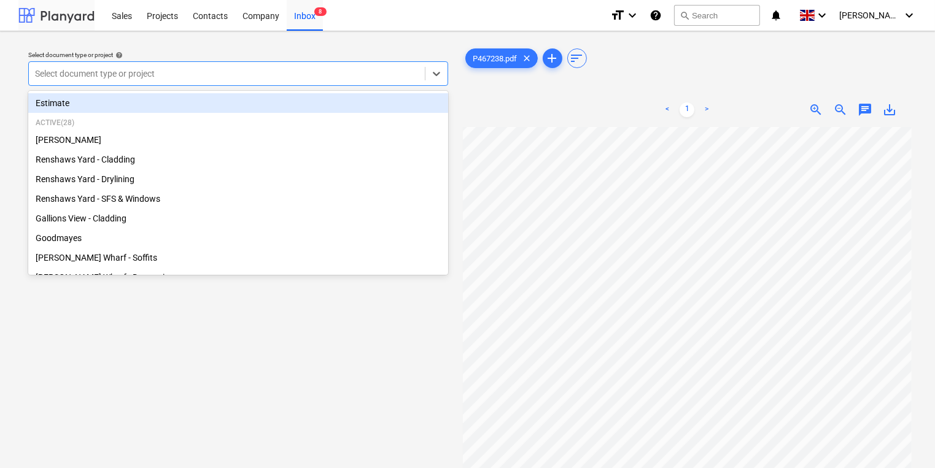
scroll to position [7, 0]
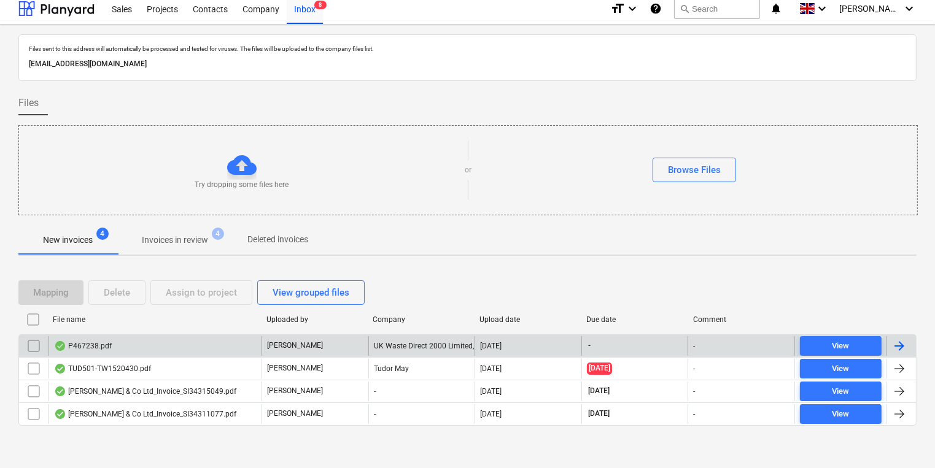
click at [42, 346] on input "checkbox" at bounding box center [34, 346] width 20 height 20
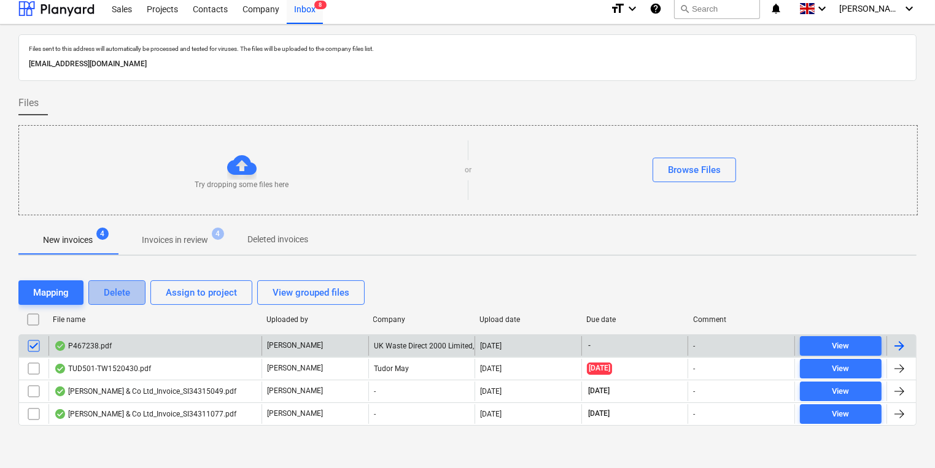
click at [118, 304] on button "Delete" at bounding box center [116, 293] width 57 height 25
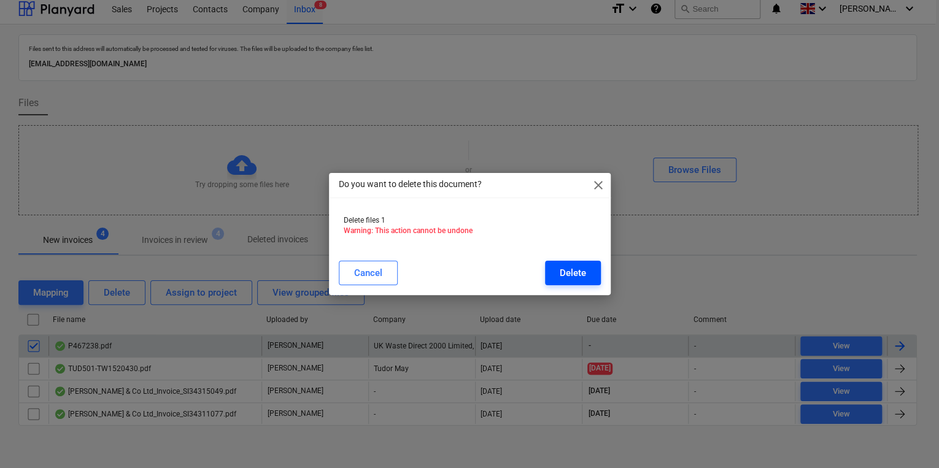
click at [575, 272] on div "Delete" at bounding box center [573, 273] width 26 height 16
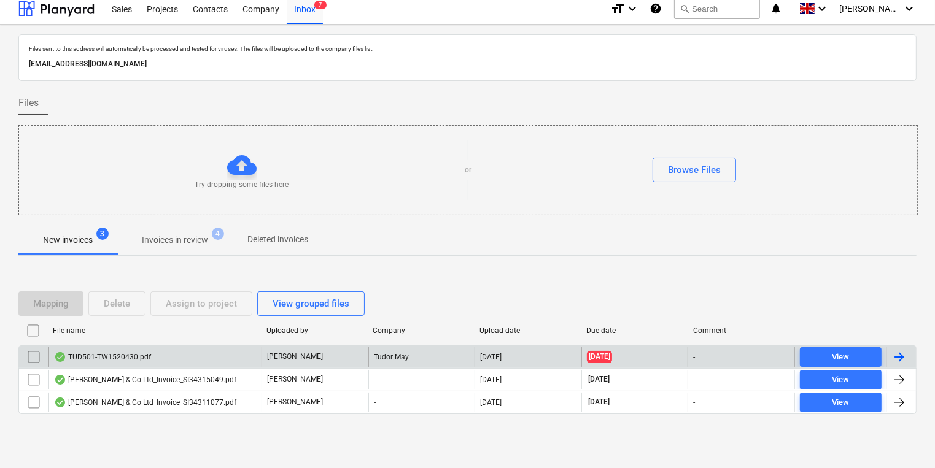
click at [164, 362] on div "TUD501-TW1520430.pdf" at bounding box center [155, 358] width 213 height 20
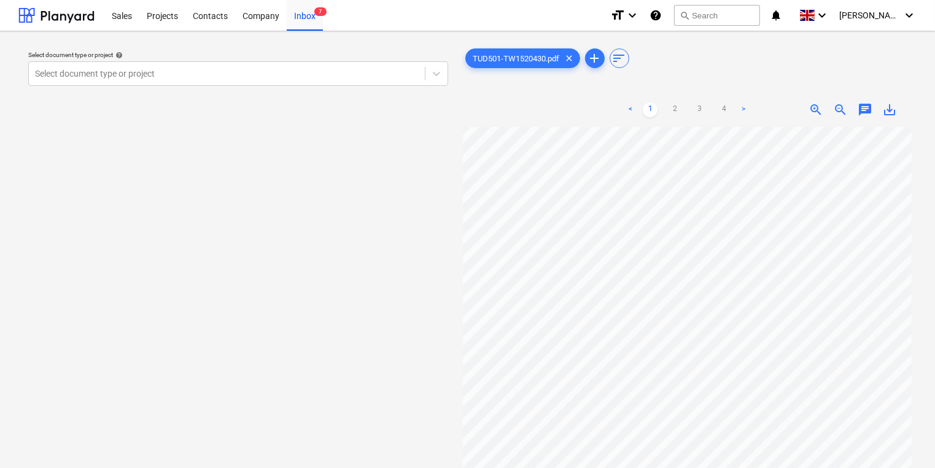
scroll to position [220, 0]
click at [364, 85] on div "Select document type or project" at bounding box center [238, 73] width 420 height 25
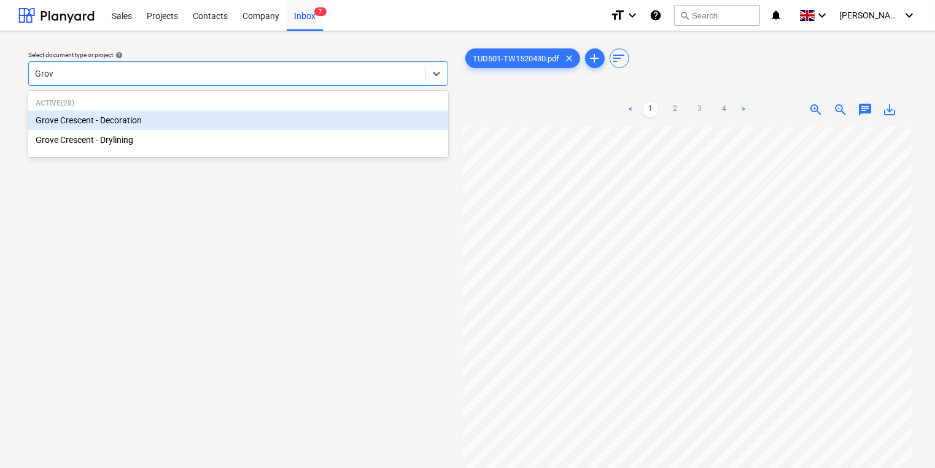
type input "Grove"
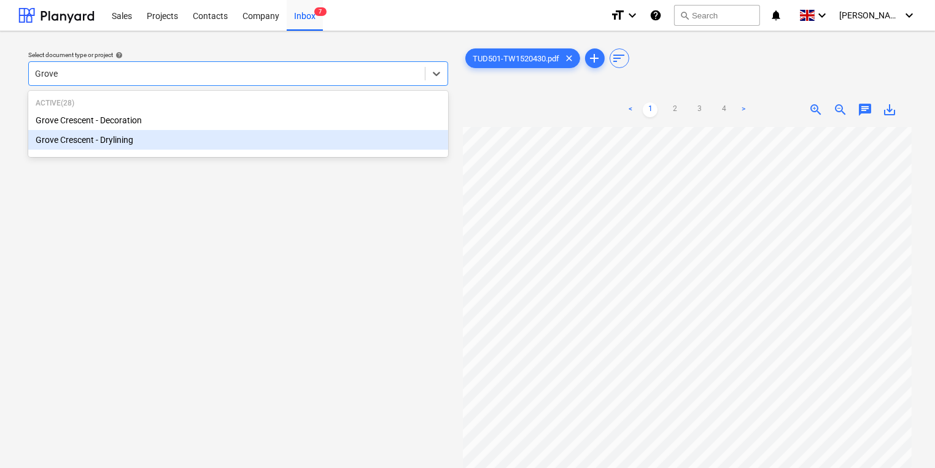
click at [139, 140] on div "Grove Crescent - Drylining" at bounding box center [238, 140] width 420 height 20
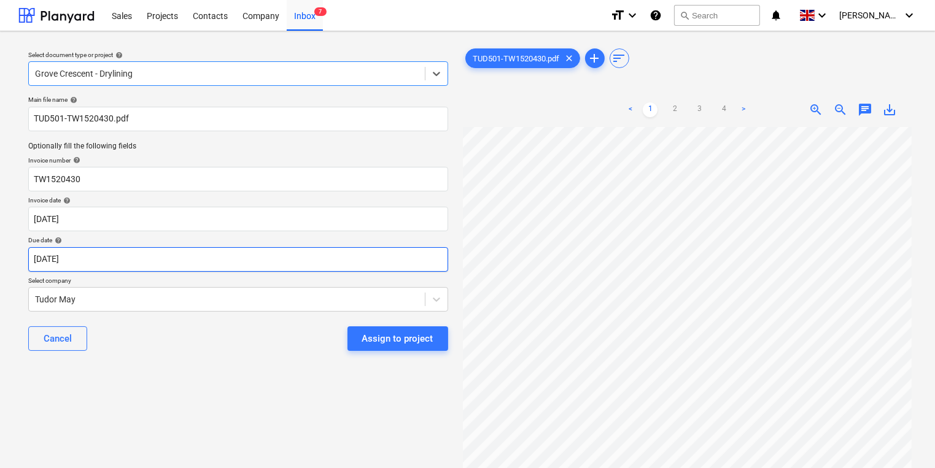
click at [311, 250] on body "Sales Projects Contacts Company Inbox 7 format_size keyboard_arrow_down help se…" at bounding box center [467, 234] width 935 height 468
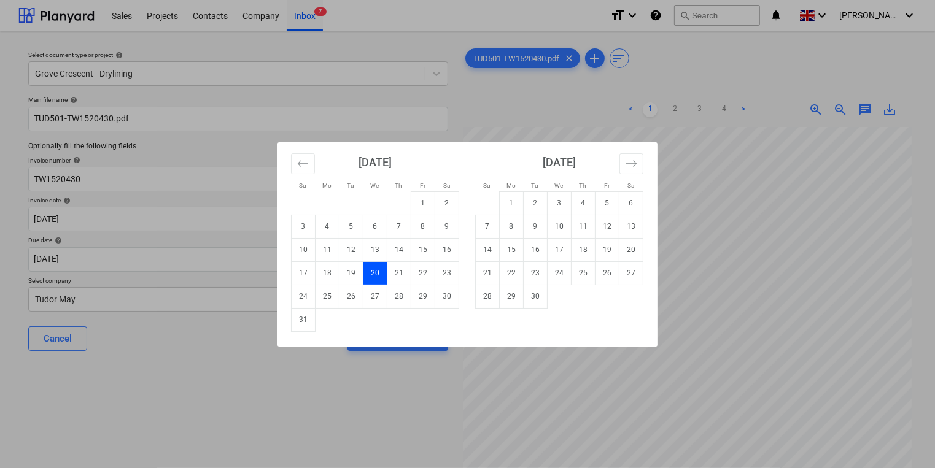
click at [208, 411] on div "Su Mo Tu We Th Fr Sa Su Mo Tu We Th Fr Sa [DATE] 1 2 3 4 5 6 7 8 9 10 11 12 13 …" at bounding box center [467, 234] width 935 height 468
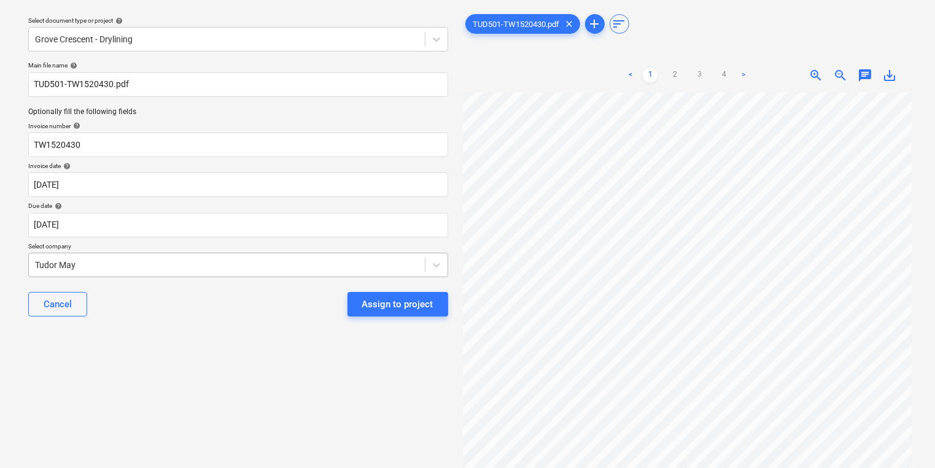
click at [270, 290] on body "Sales Projects Contacts Company Inbox 7 format_size keyboard_arrow_down help se…" at bounding box center [467, 200] width 935 height 468
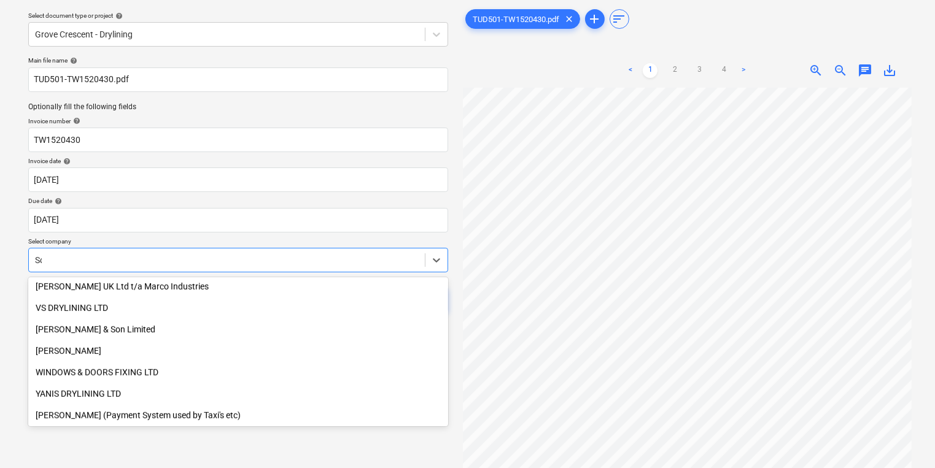
scroll to position [390, 0]
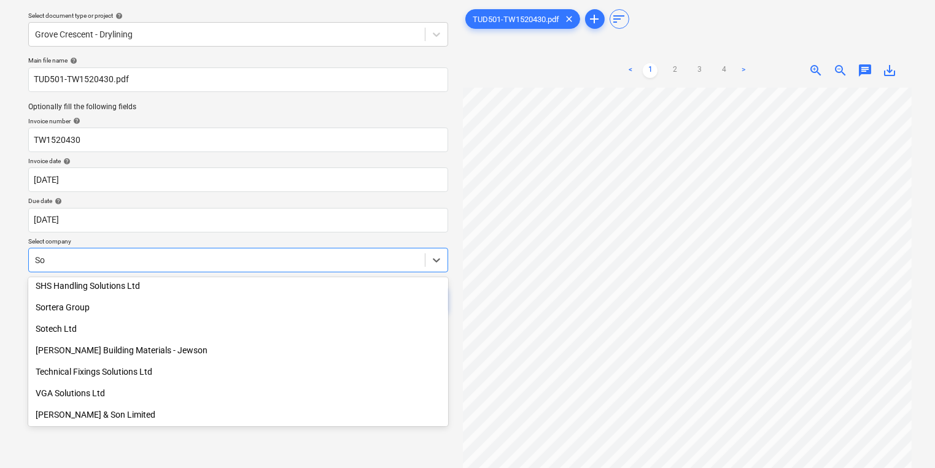
type input "Sor"
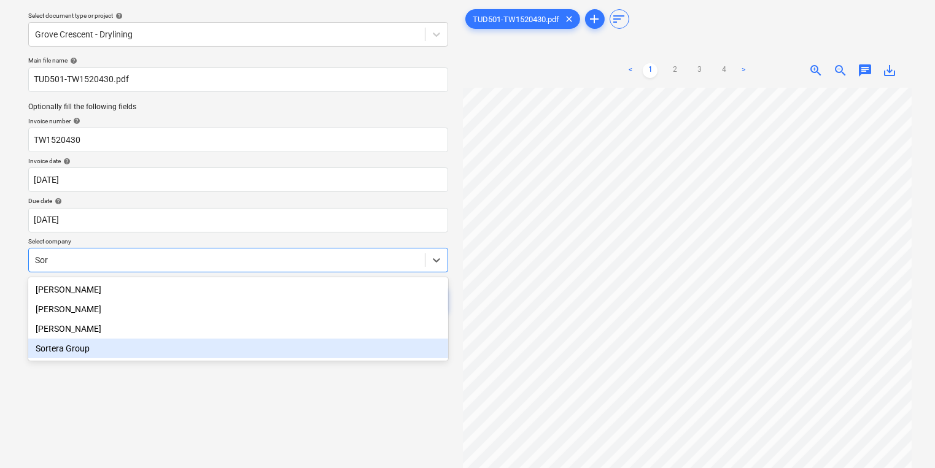
click at [145, 354] on div "Sortera Group" at bounding box center [238, 349] width 420 height 20
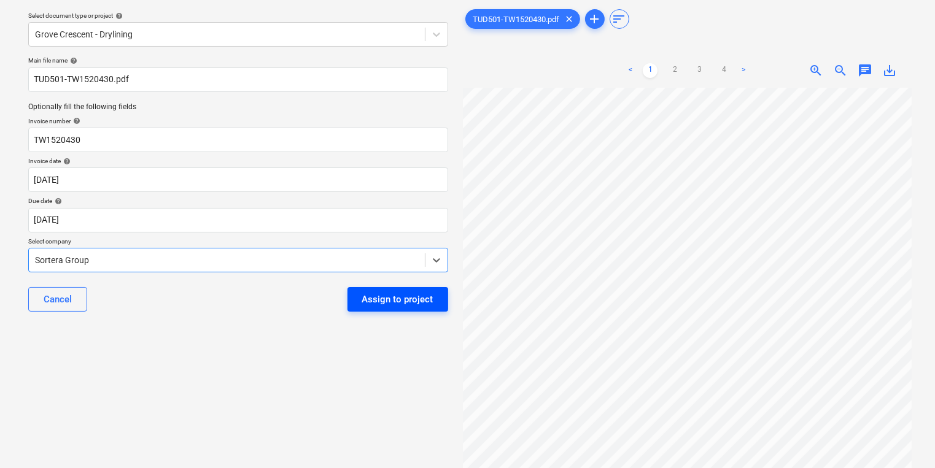
click at [390, 298] on div "Assign to project" at bounding box center [397, 300] width 71 height 16
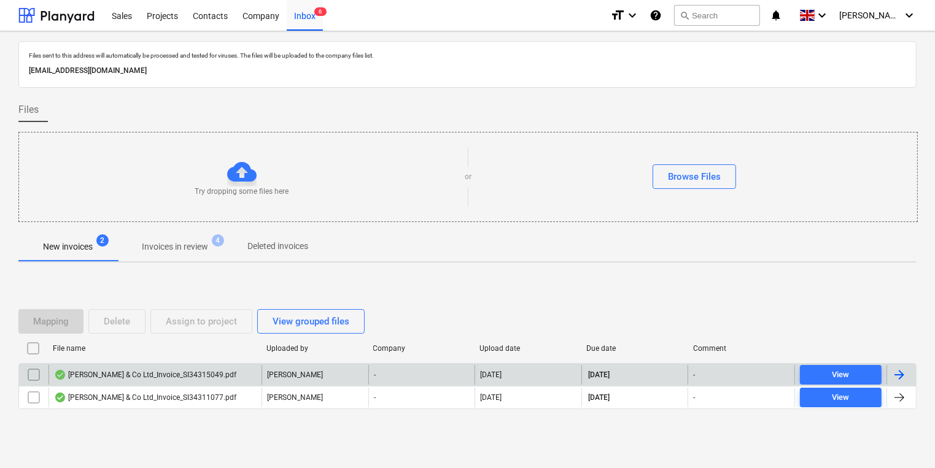
click at [317, 378] on div "[PERSON_NAME]" at bounding box center [315, 375] width 107 height 20
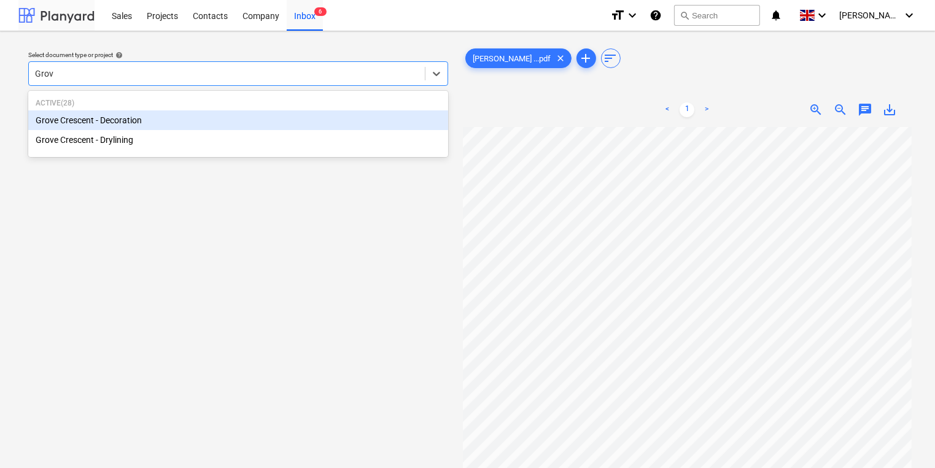
type input "Grove"
click at [153, 128] on div "Grove Crescent - Decoration" at bounding box center [238, 121] width 420 height 20
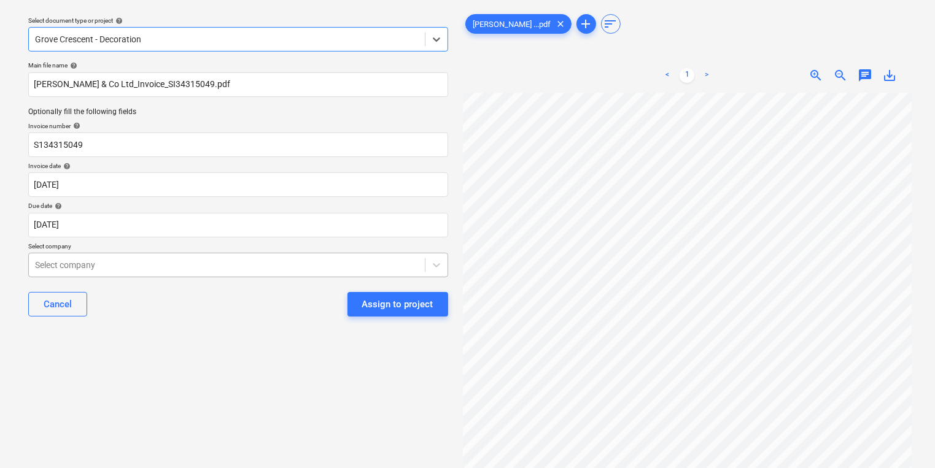
click at [156, 311] on body "Sales Projects Contacts Company Inbox 6 format_size keyboard_arrow_down help se…" at bounding box center [467, 200] width 935 height 468
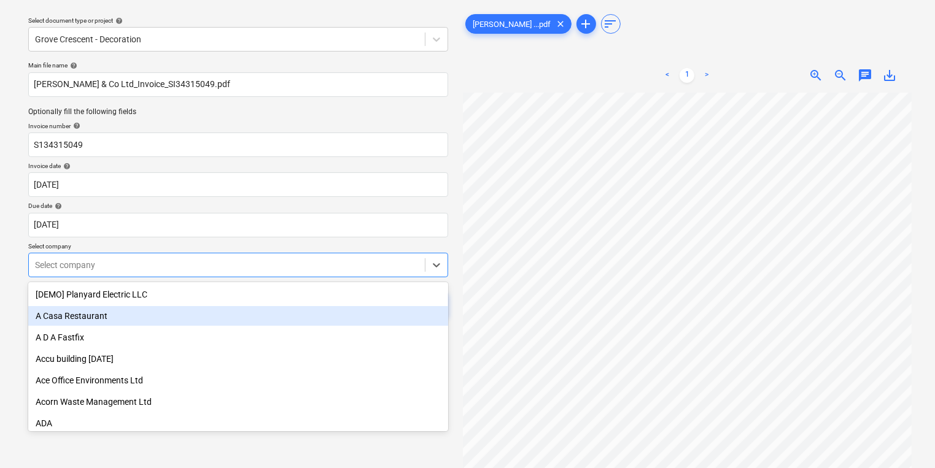
scroll to position [39, 0]
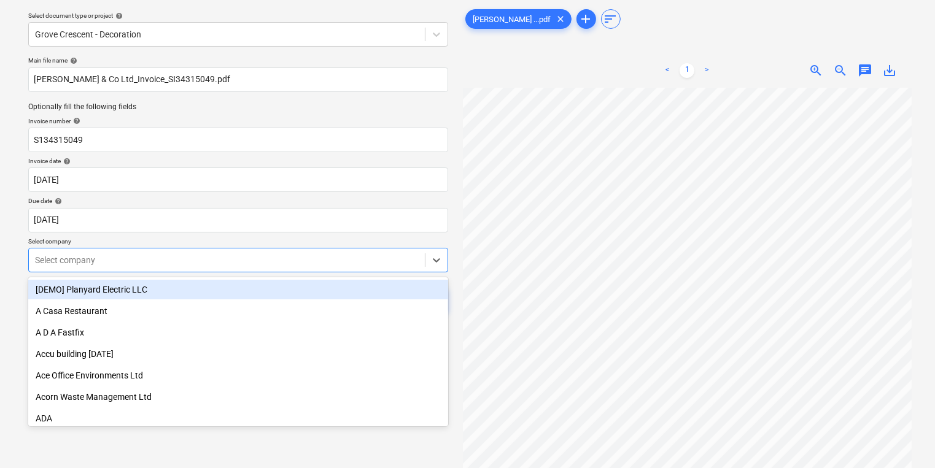
type input "S"
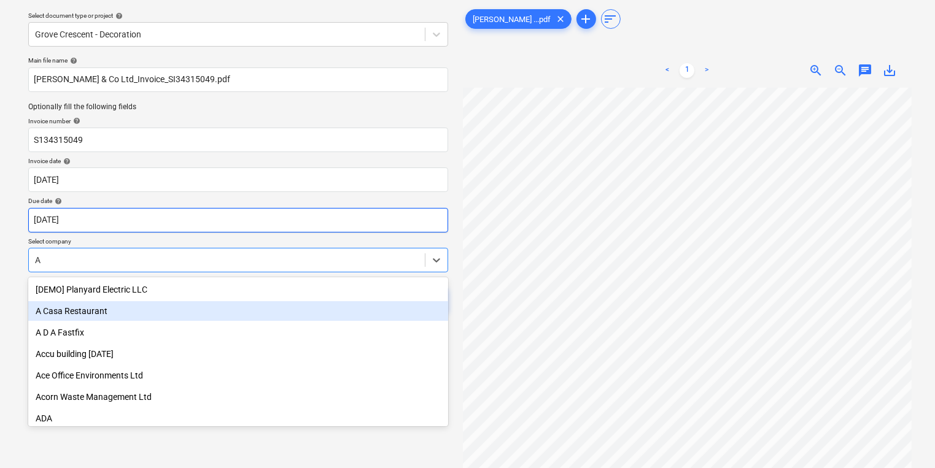
type input "Ak"
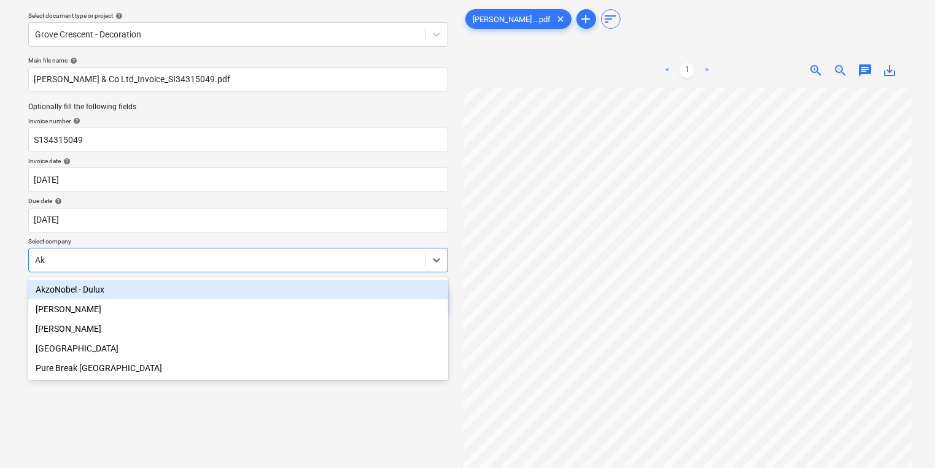
click at [222, 281] on div "AkzoNobel - Dulux" at bounding box center [238, 290] width 420 height 20
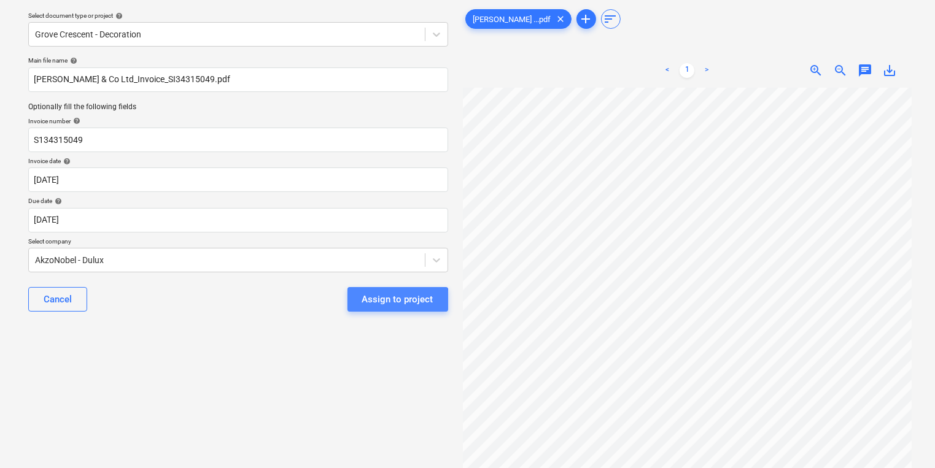
click at [382, 303] on div "Assign to project" at bounding box center [397, 300] width 71 height 16
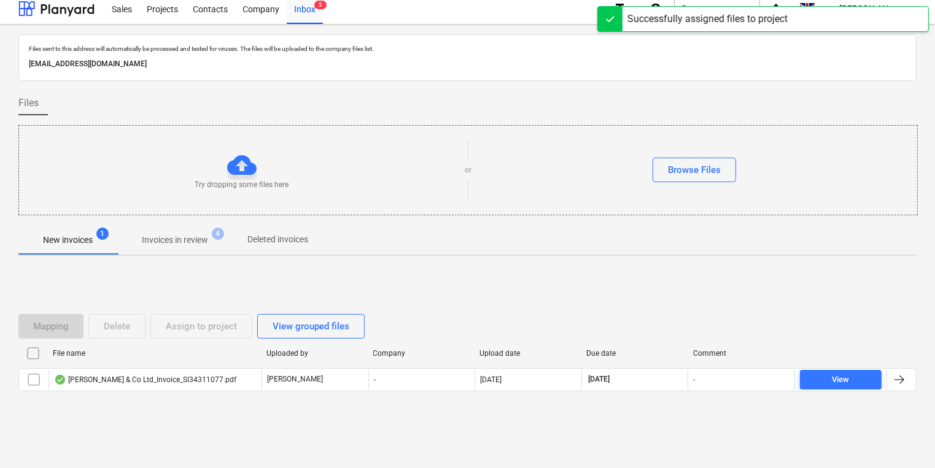
click at [115, 394] on div "Mapping Delete Assign to project View grouped files File name Uploaded by Compa…" at bounding box center [467, 358] width 898 height 117
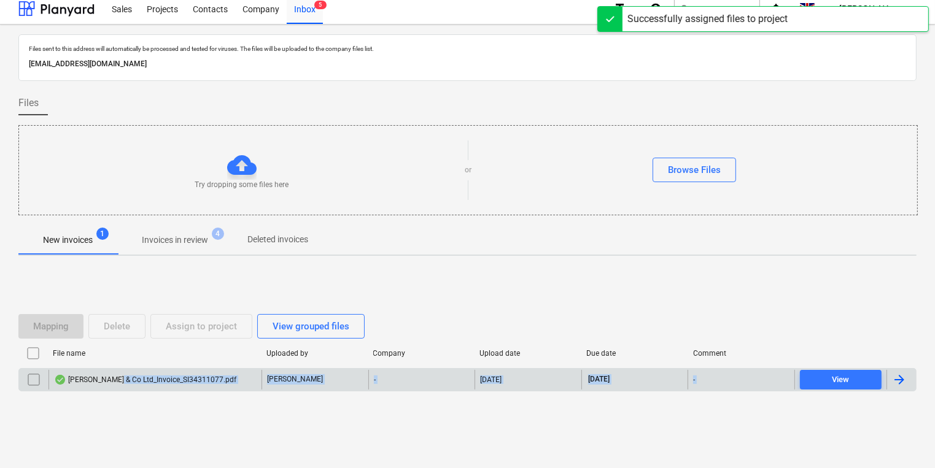
drag, startPoint x: 115, startPoint y: 394, endPoint x: 118, endPoint y: 381, distance: 13.3
click at [118, 381] on div "[PERSON_NAME] & Co Ltd_Invoice_SI34311077.pdf" at bounding box center [145, 380] width 182 height 10
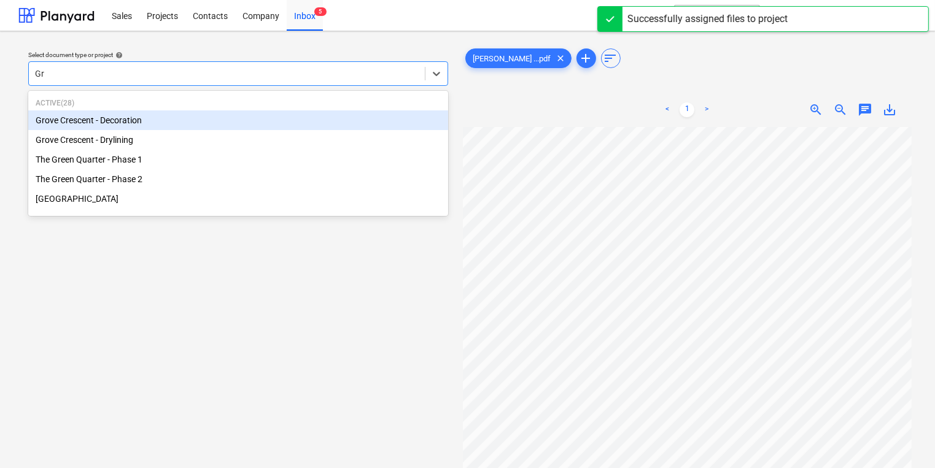
type input "Gro"
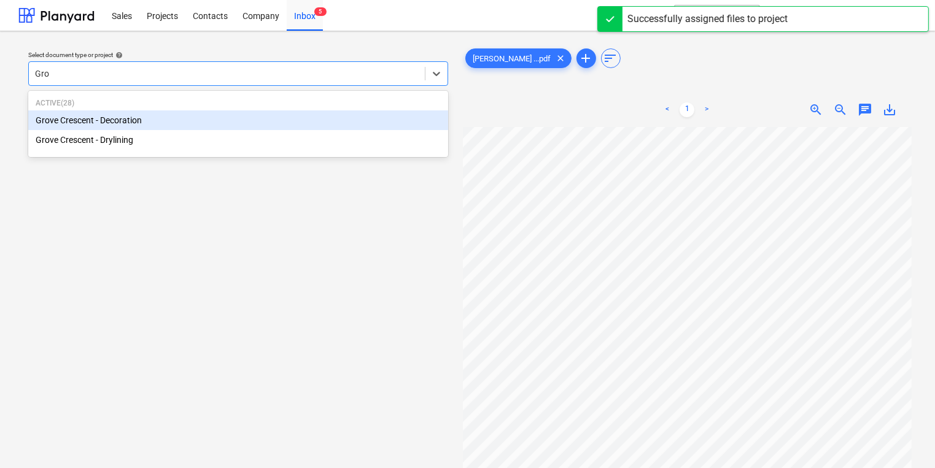
click at [141, 115] on div "Grove Crescent - Decoration" at bounding box center [238, 121] width 420 height 20
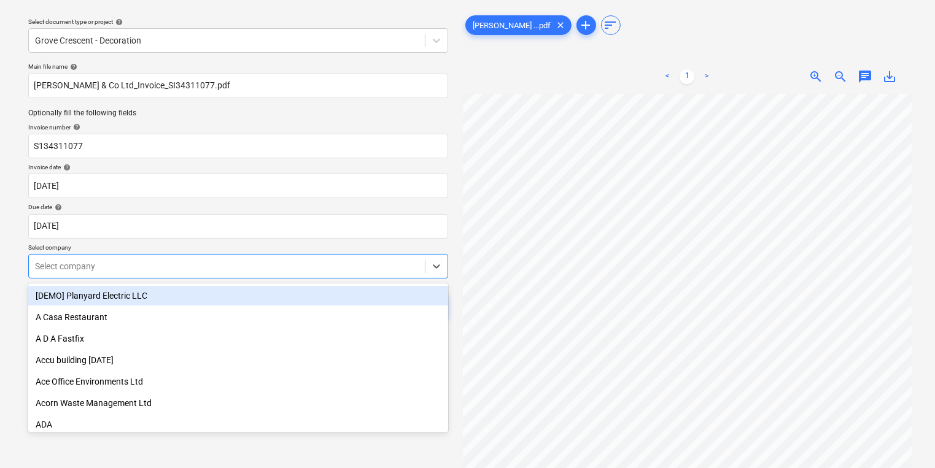
click at [93, 296] on body "Sales Projects Contacts Company Inbox 5 format_size keyboard_arrow_down help se…" at bounding box center [467, 201] width 935 height 468
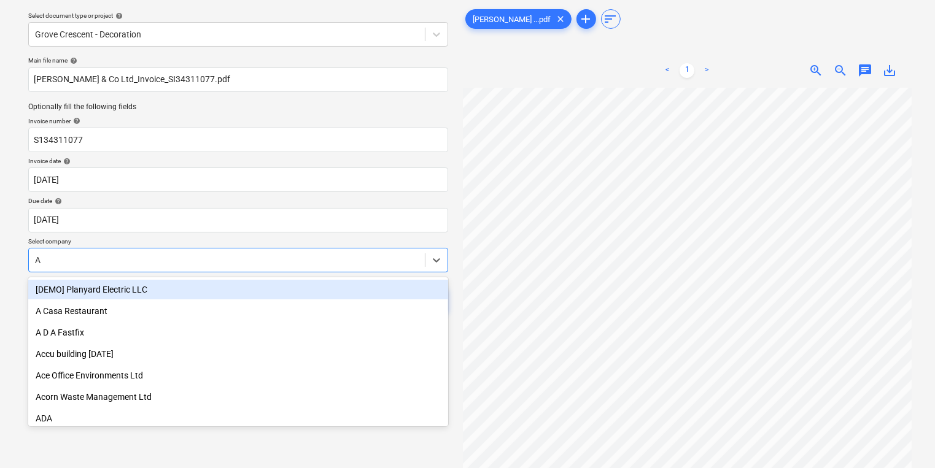
type input "AK"
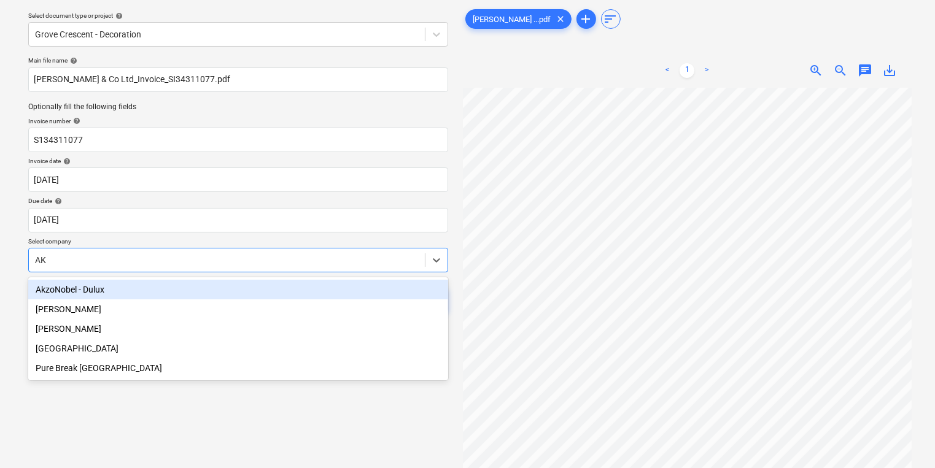
click at [174, 286] on div "AkzoNobel - Dulux" at bounding box center [238, 290] width 420 height 20
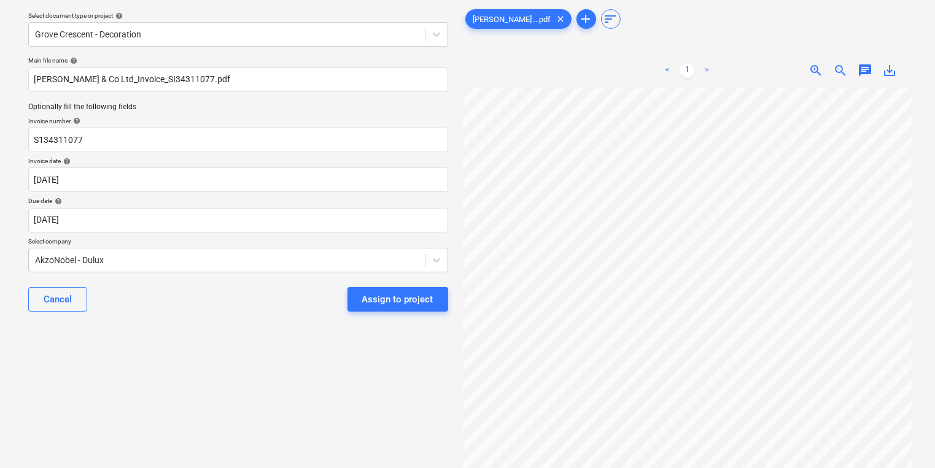
click at [174, 286] on div "Cancel Assign to project" at bounding box center [238, 300] width 420 height 44
click at [394, 305] on div "Assign to project" at bounding box center [397, 300] width 71 height 16
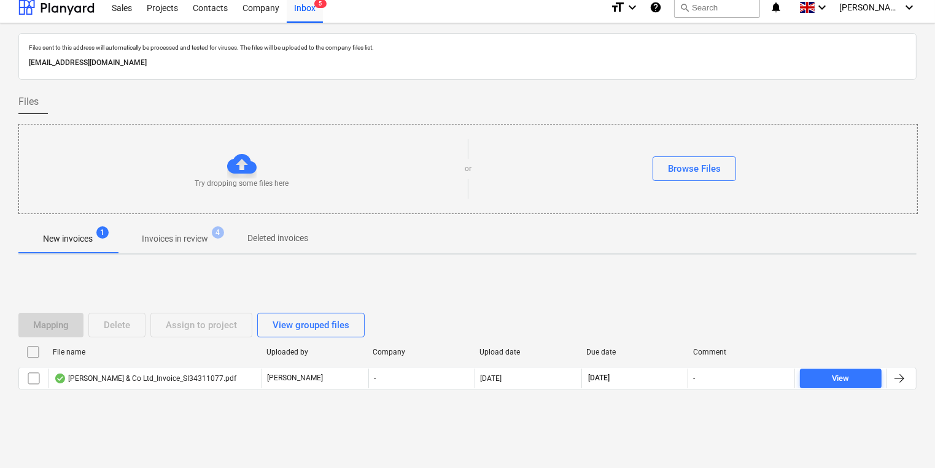
scroll to position [7, 0]
